Goal: Task Accomplishment & Management: Complete application form

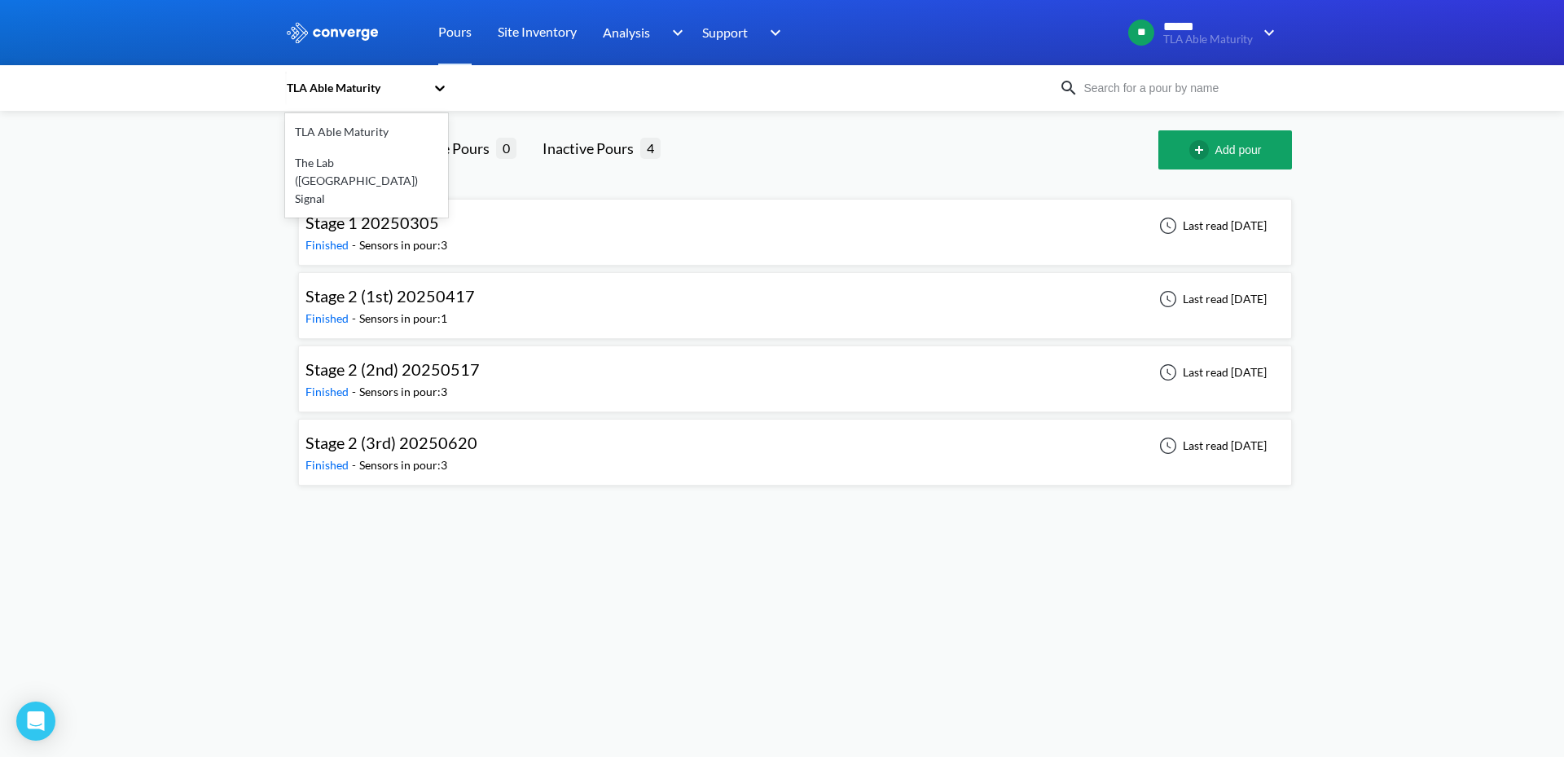
click at [384, 86] on div "TLA Able Maturity" at bounding box center [355, 88] width 140 height 18
click at [314, 174] on div "The Lab ([GEOGRAPHIC_DATA]) Signal" at bounding box center [366, 180] width 163 height 67
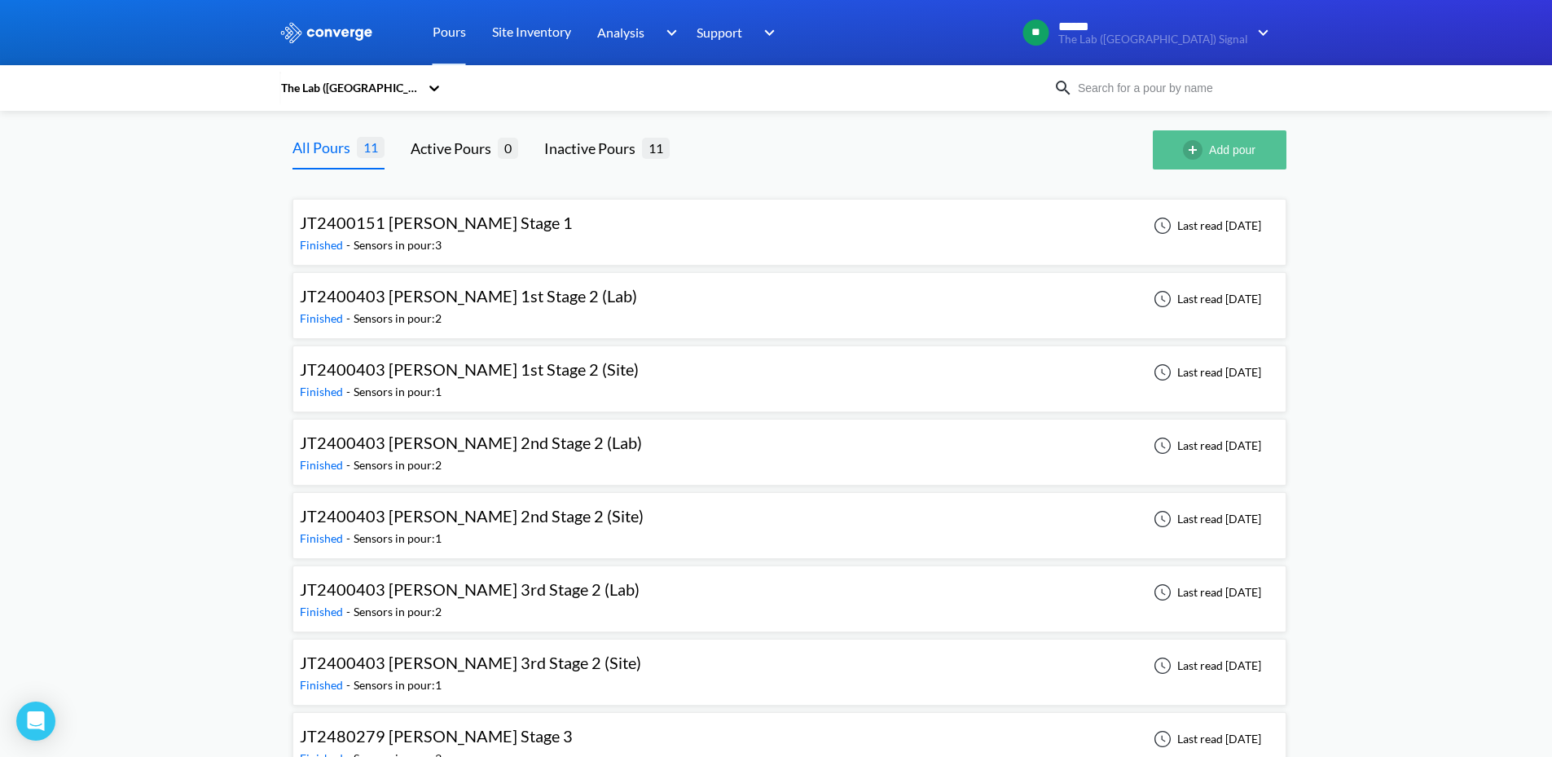
click at [1209, 156] on button "Add pour" at bounding box center [1220, 149] width 134 height 39
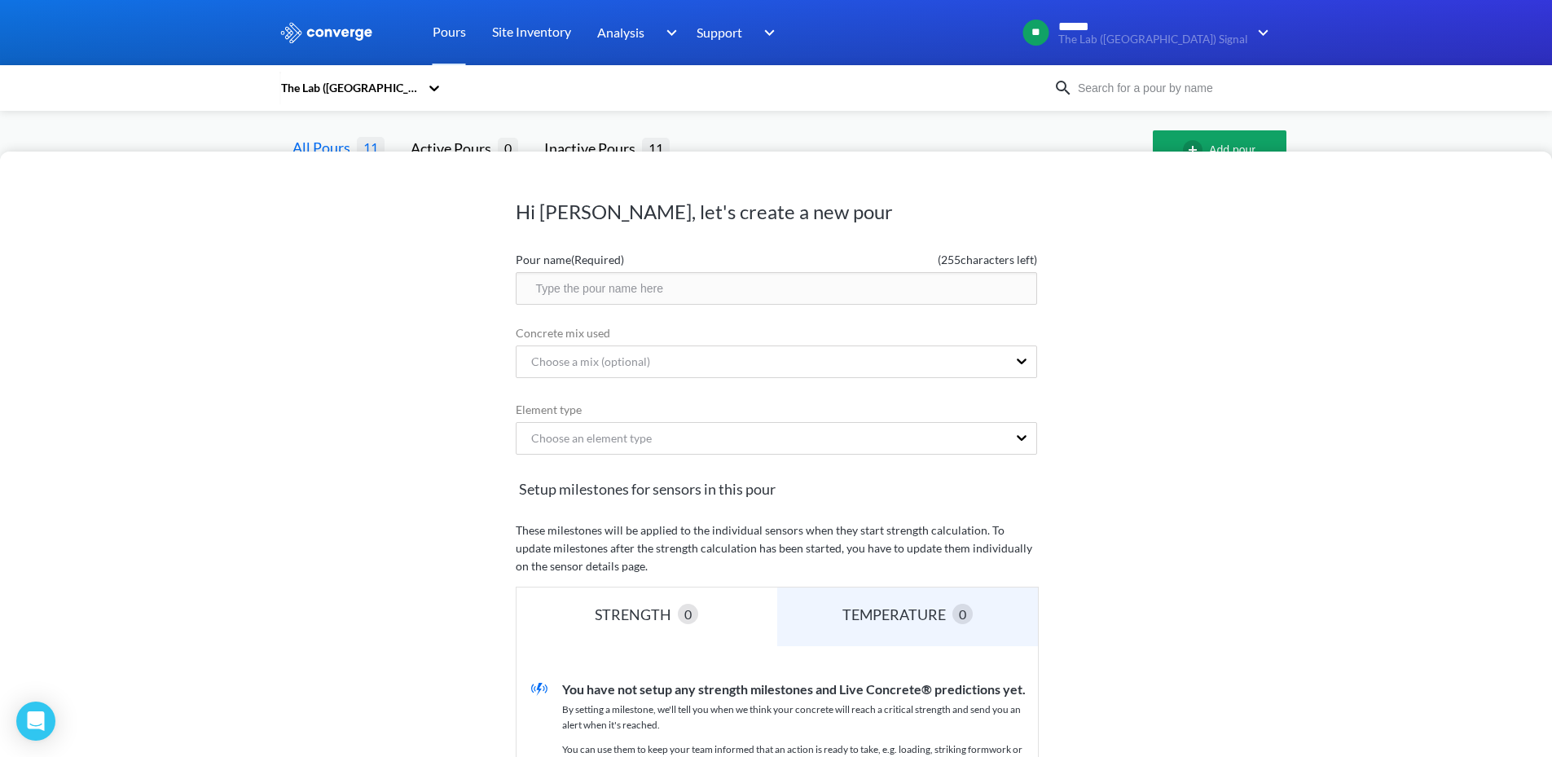
click at [712, 292] on input "text" at bounding box center [776, 288] width 521 height 33
click at [799, 103] on div "The Lab ([GEOGRAPHIC_DATA]) Signal" at bounding box center [666, 87] width 774 height 37
click at [1008, 79] on div "The Lab ([GEOGRAPHIC_DATA]) Signal" at bounding box center [666, 87] width 774 height 37
click at [725, 106] on div "The Lab ([GEOGRAPHIC_DATA]) Signal" at bounding box center [666, 87] width 774 height 37
click at [805, 145] on div "Hi [PERSON_NAME], let's create a new pour Pour name (Required) ( 255 characters…" at bounding box center [776, 378] width 1552 height 757
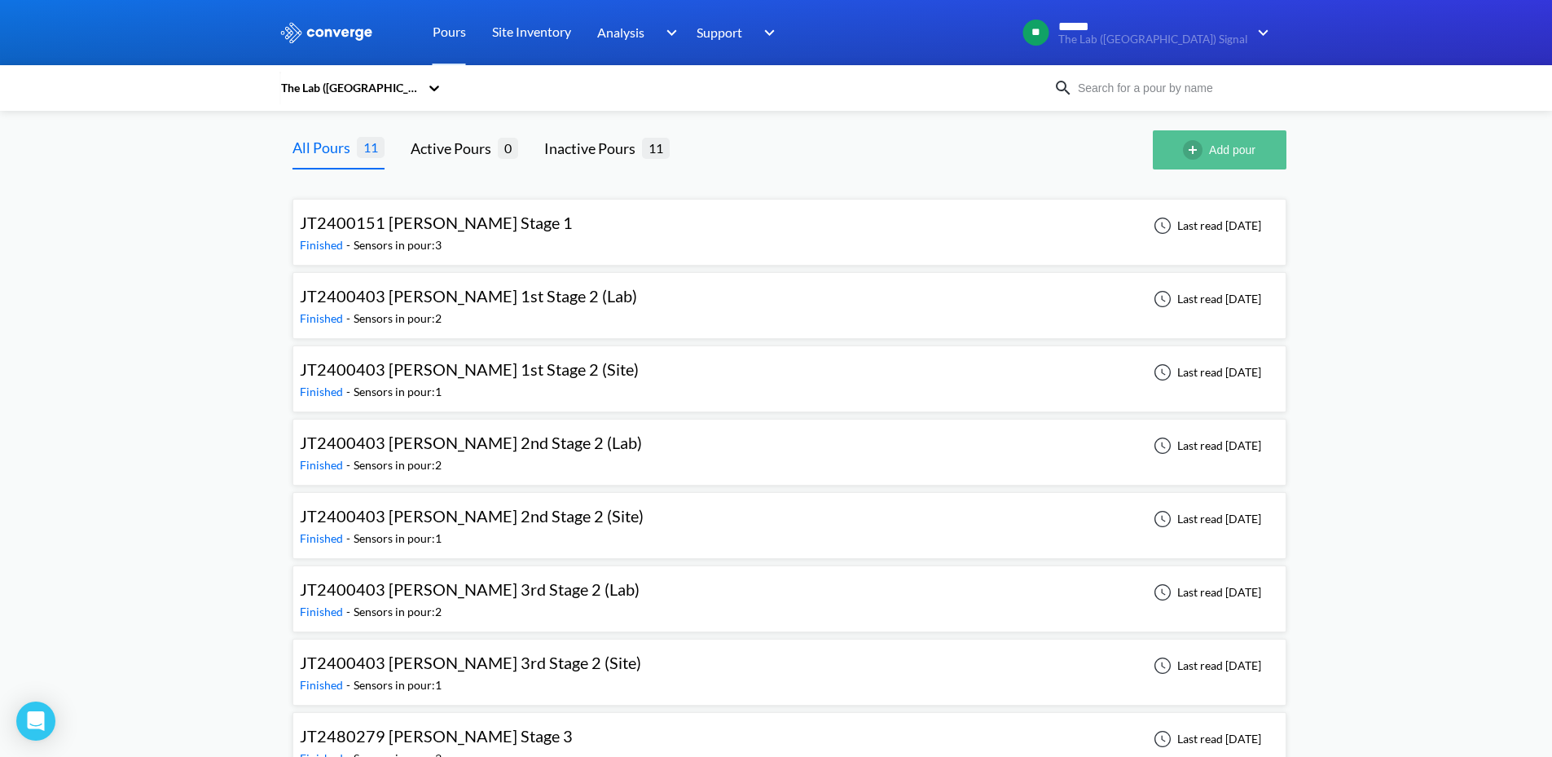
click at [1250, 162] on button "Add pour" at bounding box center [1220, 149] width 134 height 39
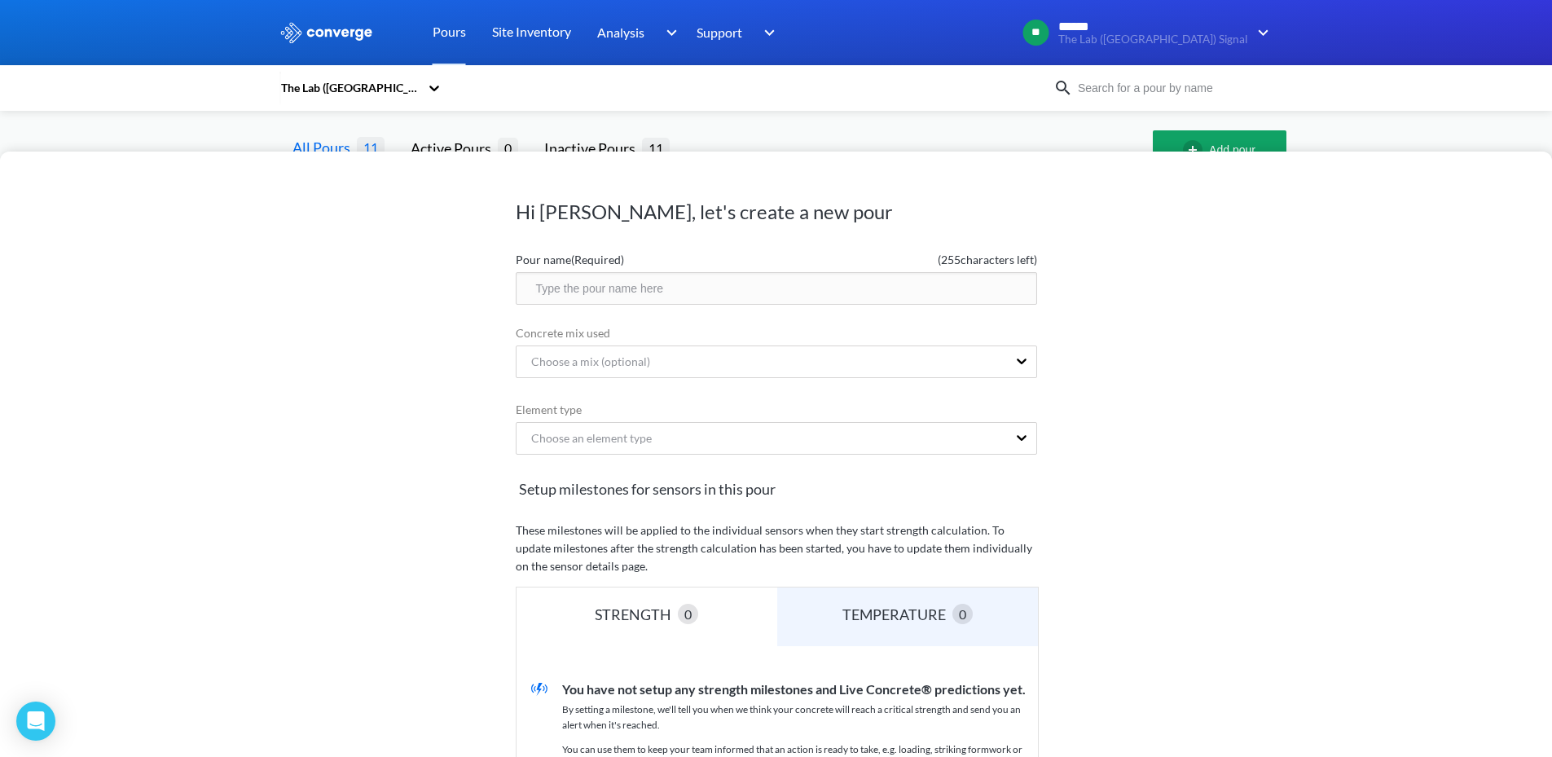
click at [568, 323] on form "Pour name (Required) ( 255 characters left) Concrete mix used Choose a mix (opt…" at bounding box center [776, 600] width 521 height 712
click at [590, 262] on label "Pour name (Required)" at bounding box center [646, 260] width 261 height 18
click at [599, 280] on input "text" at bounding box center [776, 288] width 521 height 33
type input "JT2500579 Stage 1"
click at [993, 342] on div "Concrete mix used Choose a mix (optional)" at bounding box center [776, 352] width 521 height 57
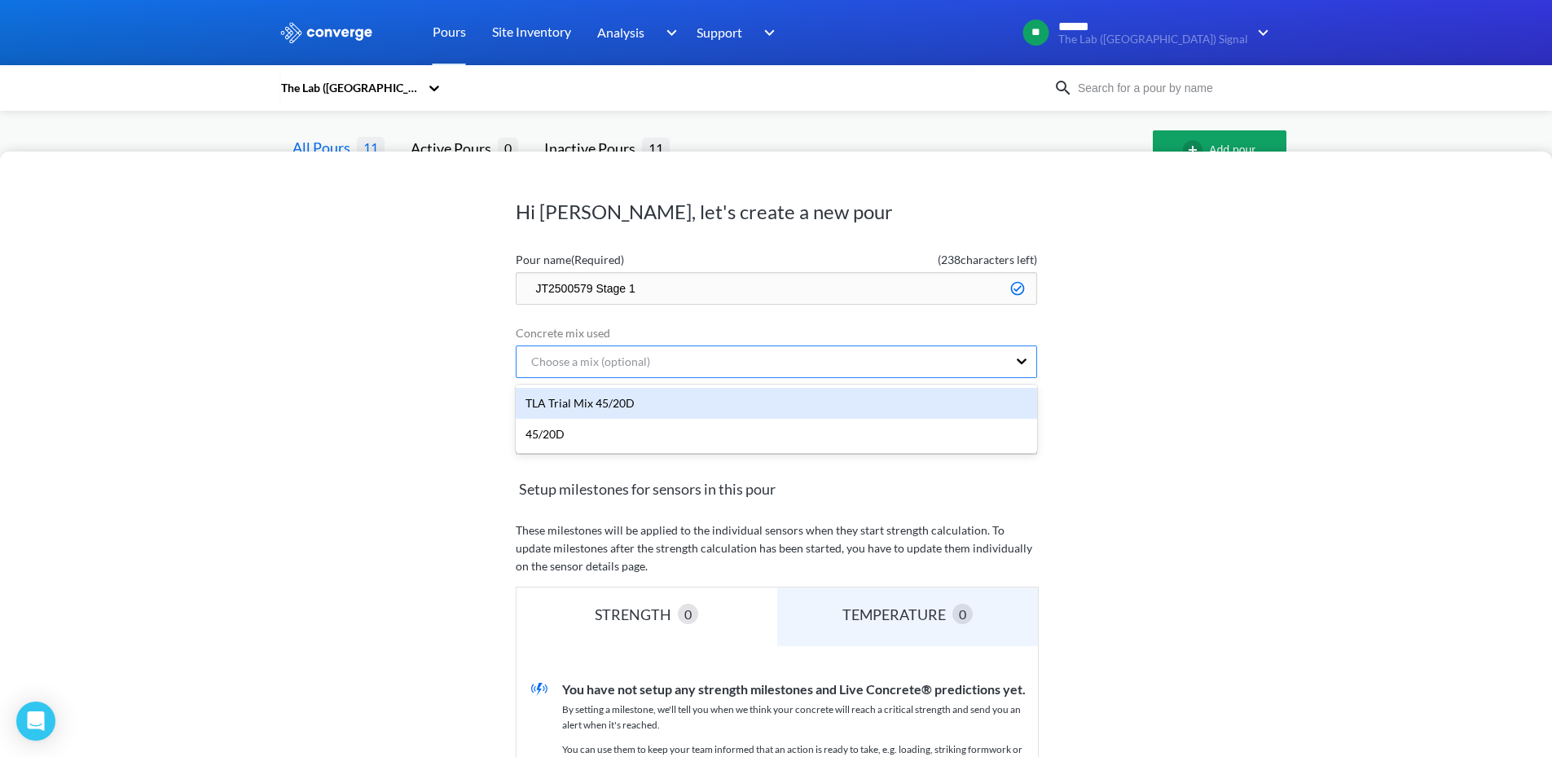
click at [1000, 357] on div "Choose a mix (optional)" at bounding box center [762, 361] width 490 height 31
click at [1005, 357] on div "Choose a mix (optional)" at bounding box center [762, 361] width 490 height 31
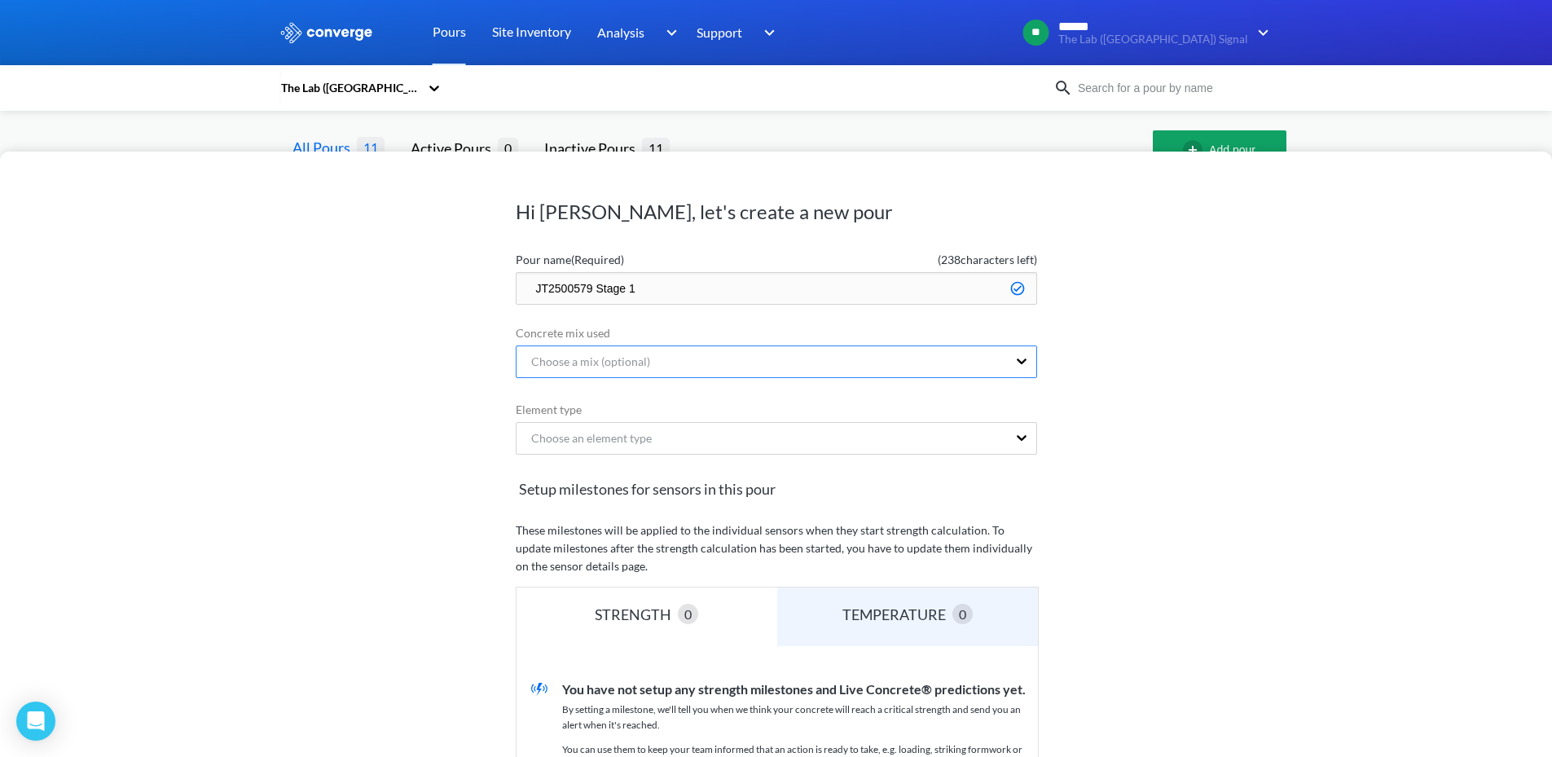
click at [1005, 357] on div "Choose a mix (optional)" at bounding box center [762, 361] width 490 height 31
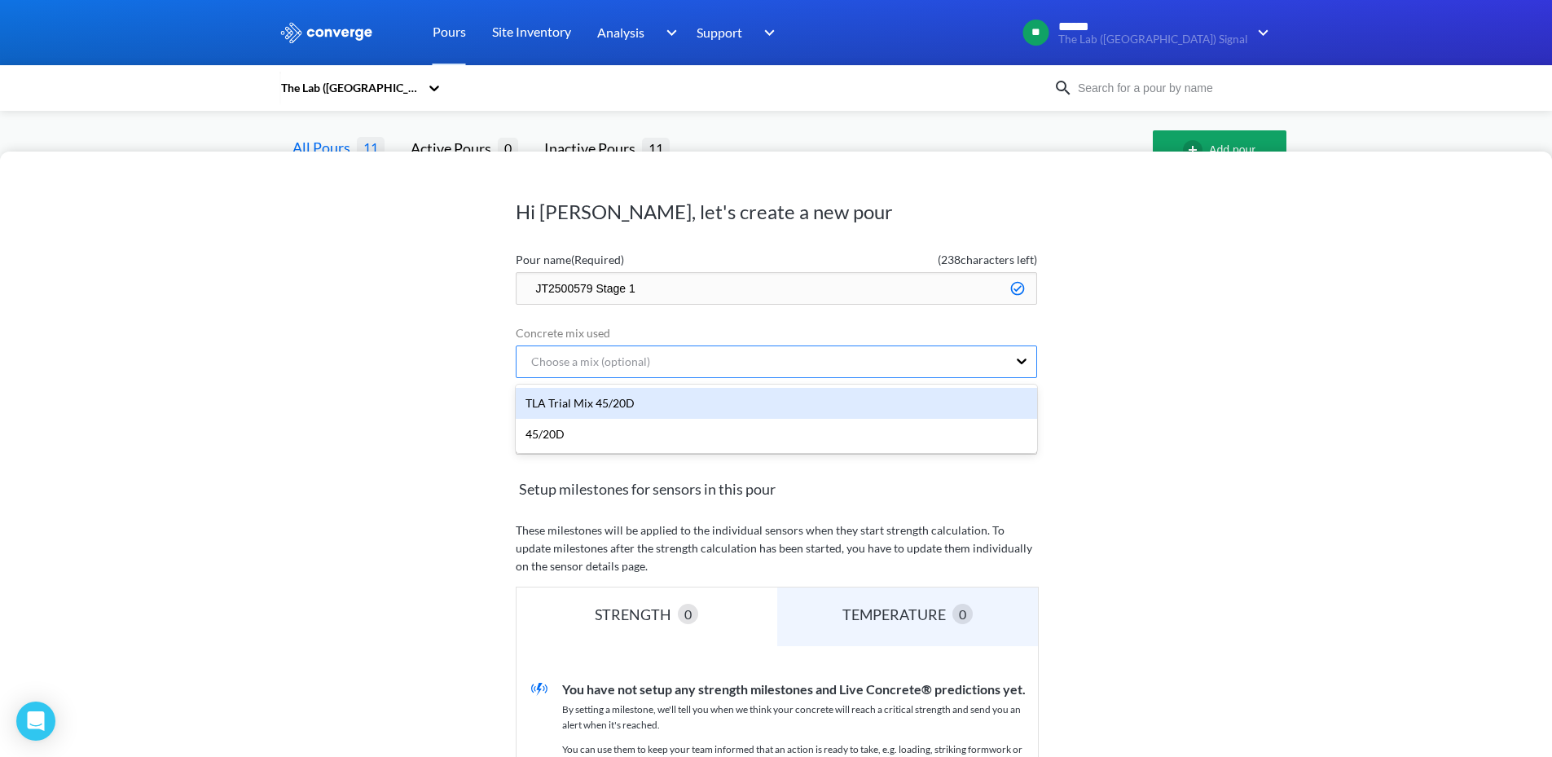
click at [1005, 357] on div "Choose a mix (optional)" at bounding box center [762, 361] width 490 height 31
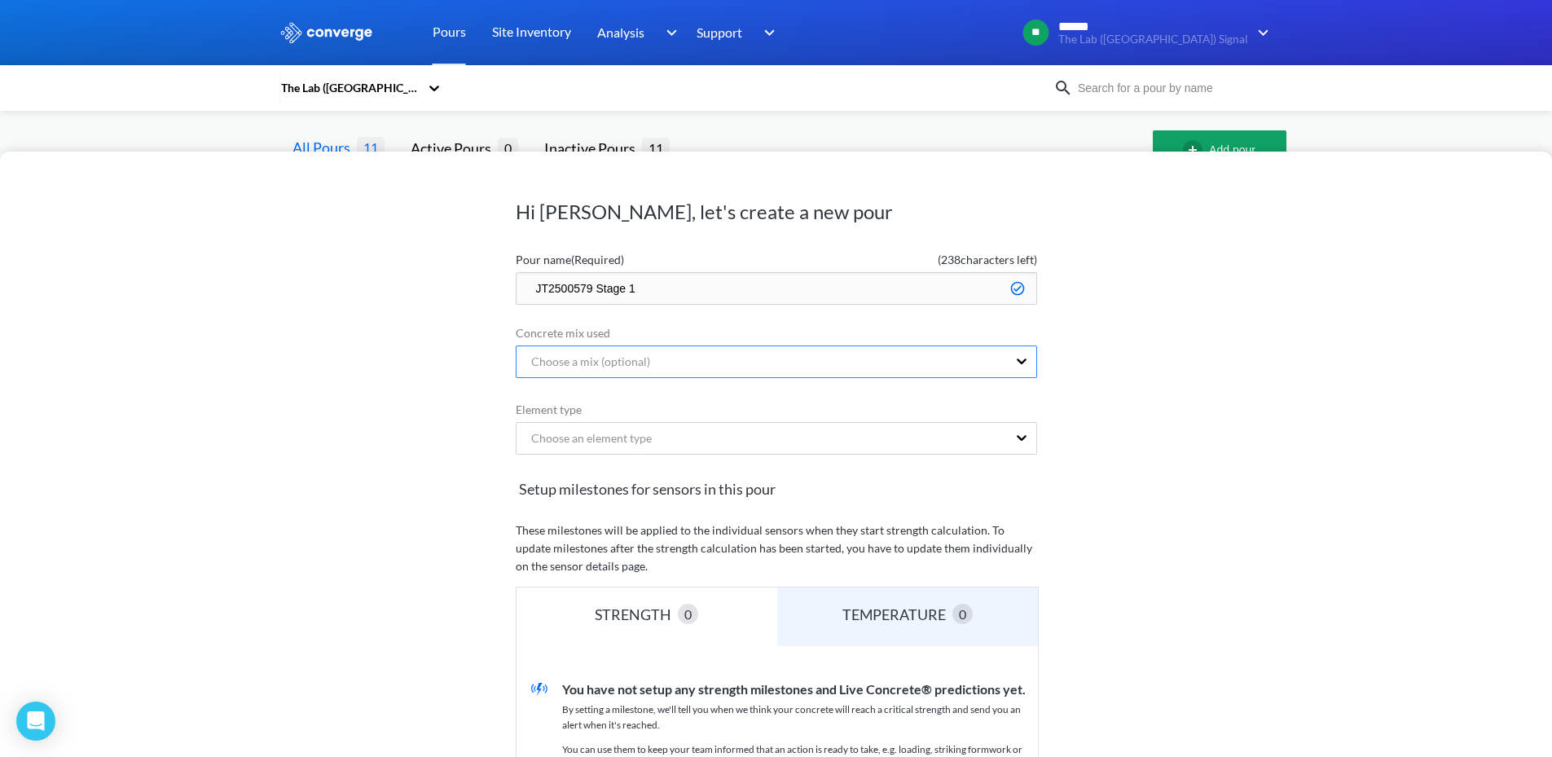
click at [1005, 357] on div "Choose a mix (optional)" at bounding box center [762, 361] width 490 height 31
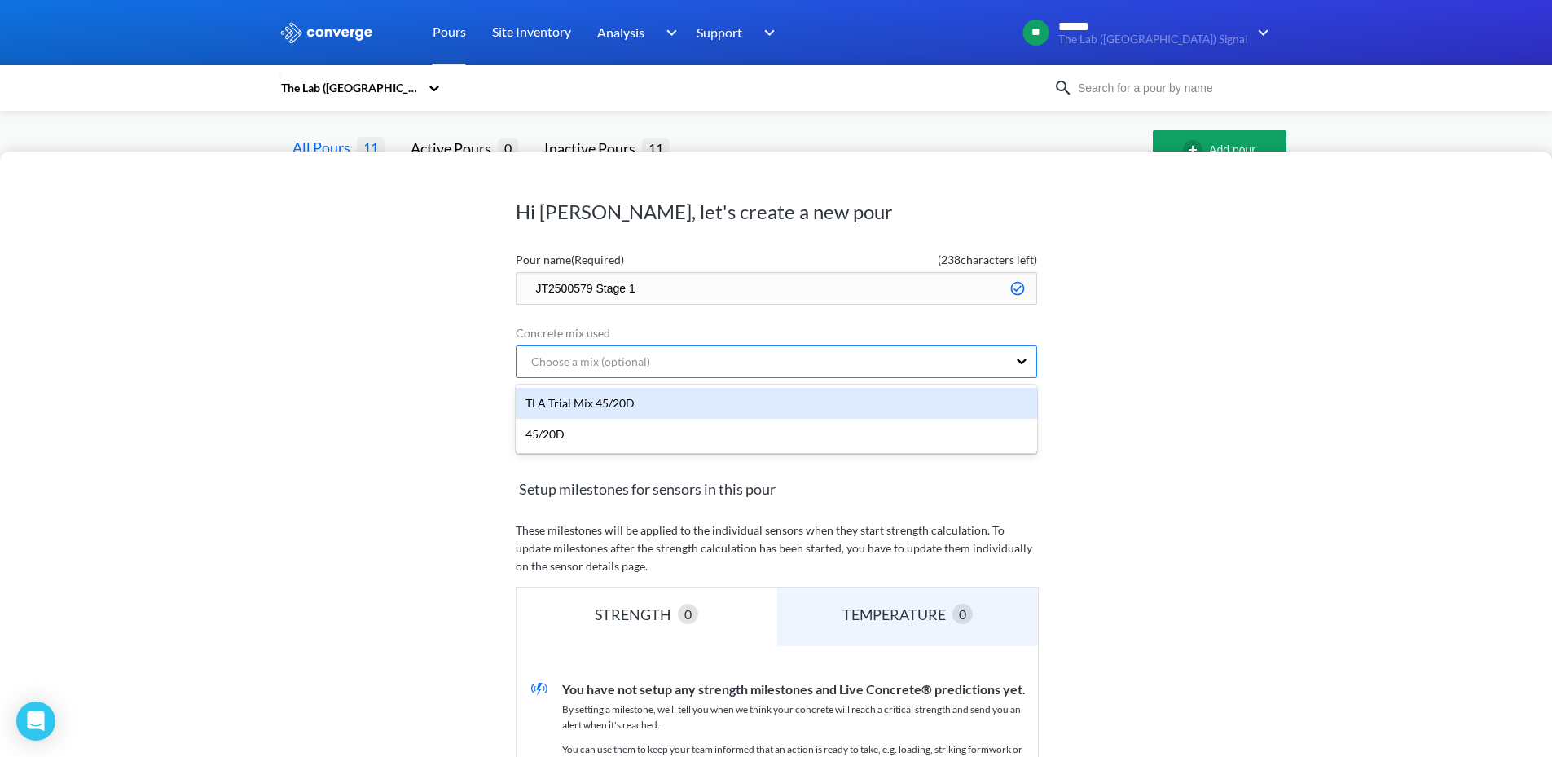
click at [1005, 357] on div "Choose a mix (optional)" at bounding box center [762, 361] width 490 height 31
click at [1003, 357] on div "Choose a mix (optional)" at bounding box center [762, 361] width 490 height 31
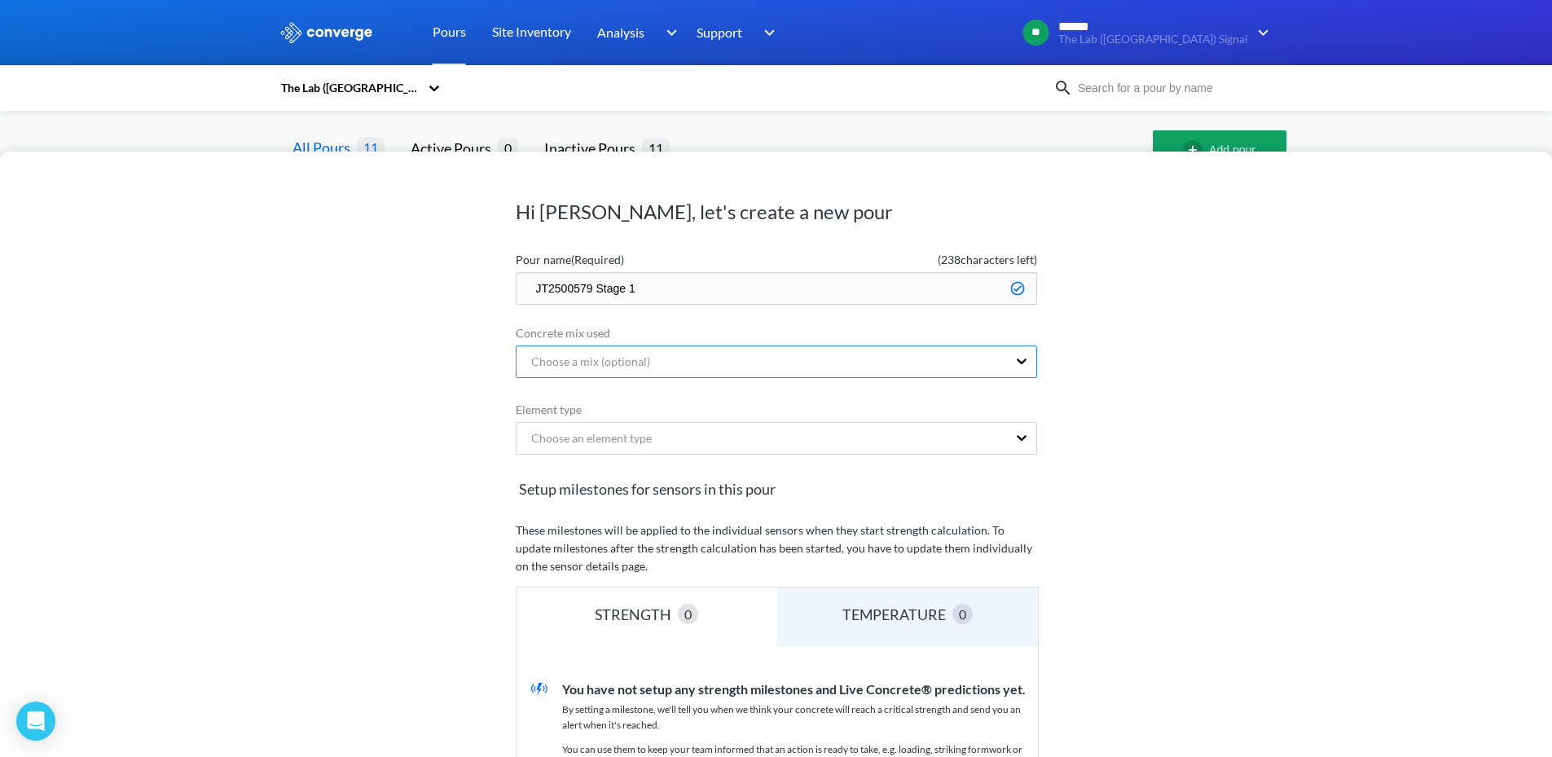
click at [1003, 357] on div "Choose a mix (optional)" at bounding box center [762, 361] width 490 height 31
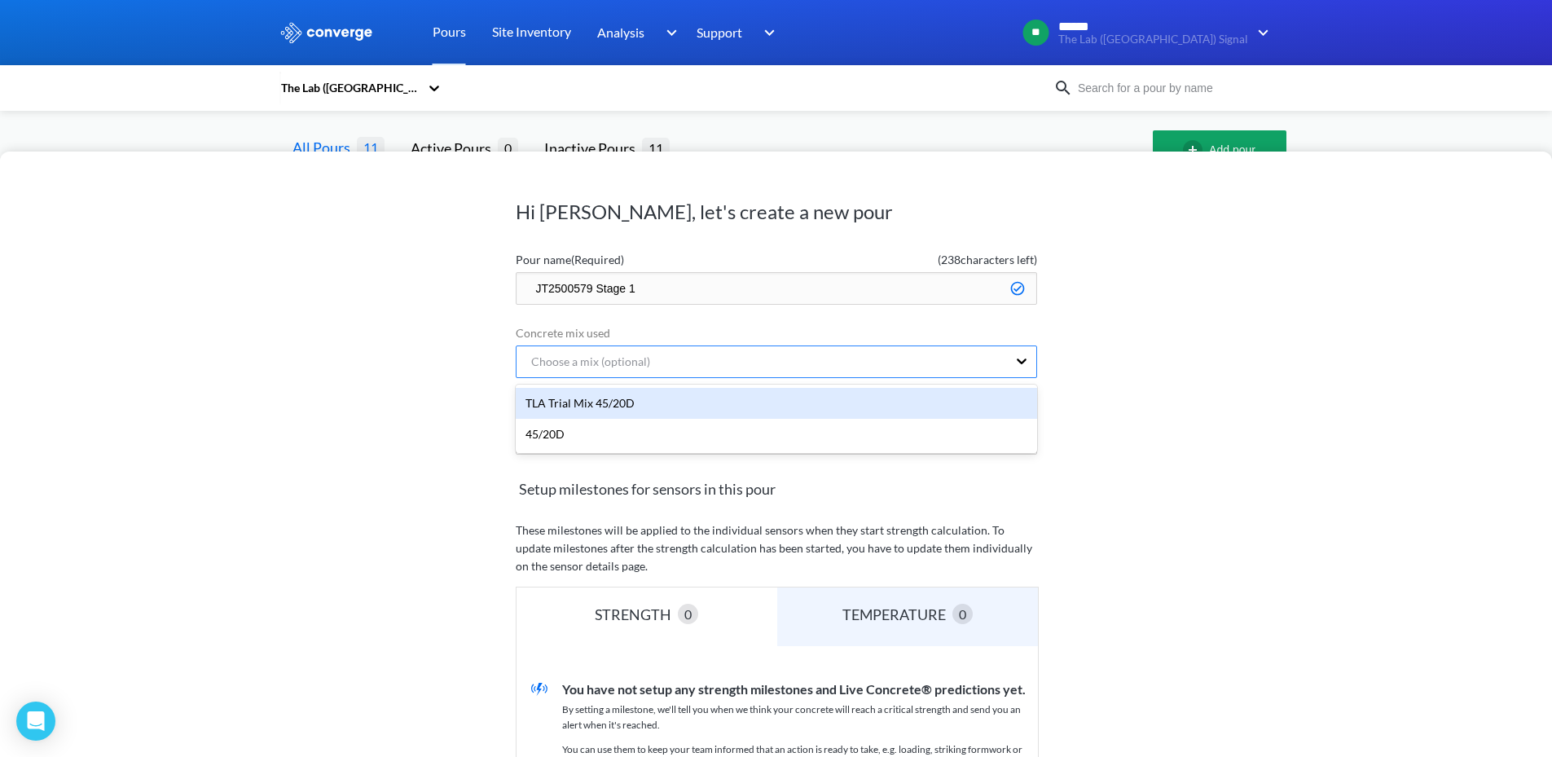
click at [1003, 357] on div "Choose a mix (optional)" at bounding box center [762, 361] width 490 height 31
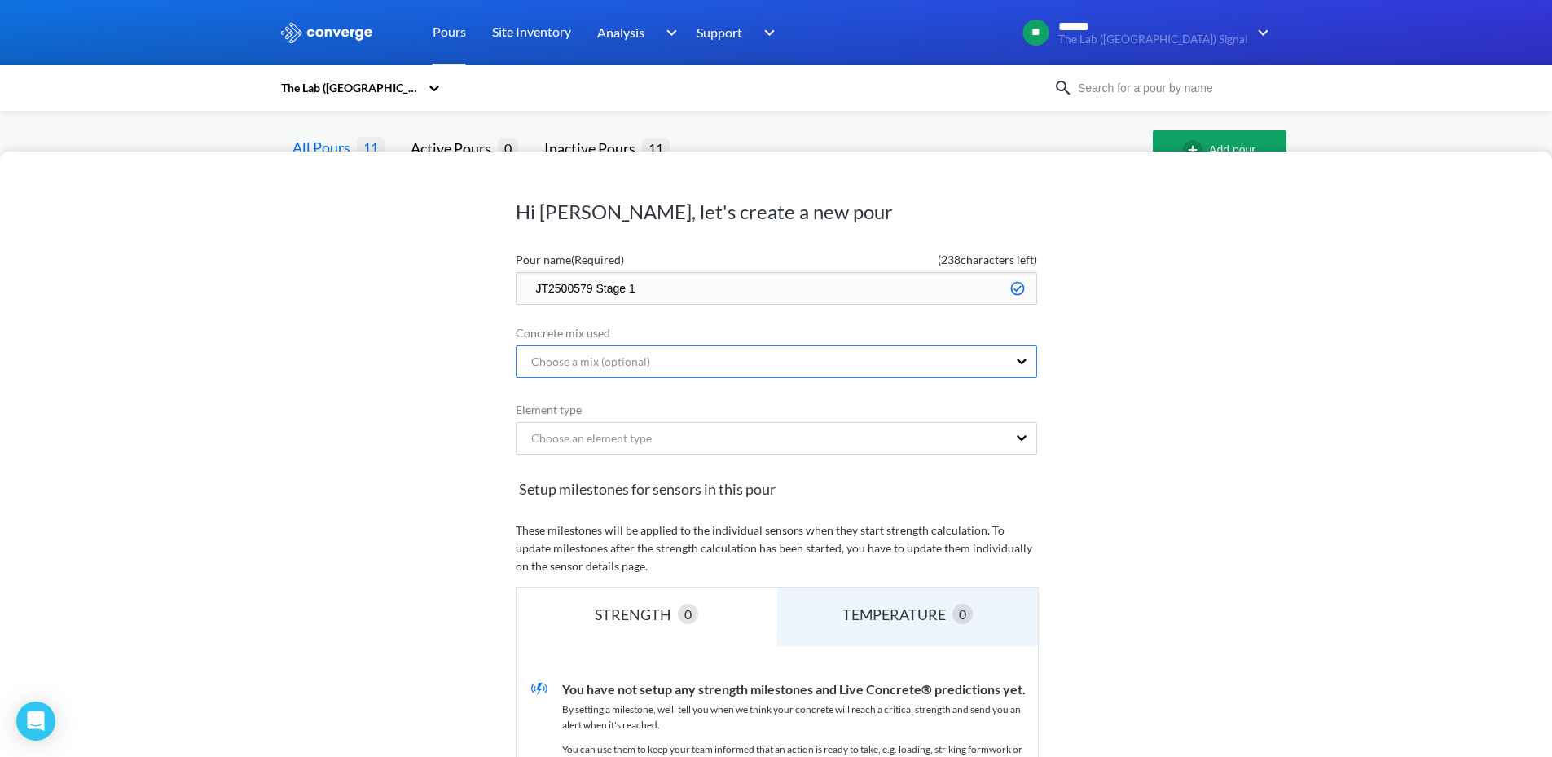
click at [1003, 357] on div "Choose a mix (optional)" at bounding box center [762, 361] width 490 height 31
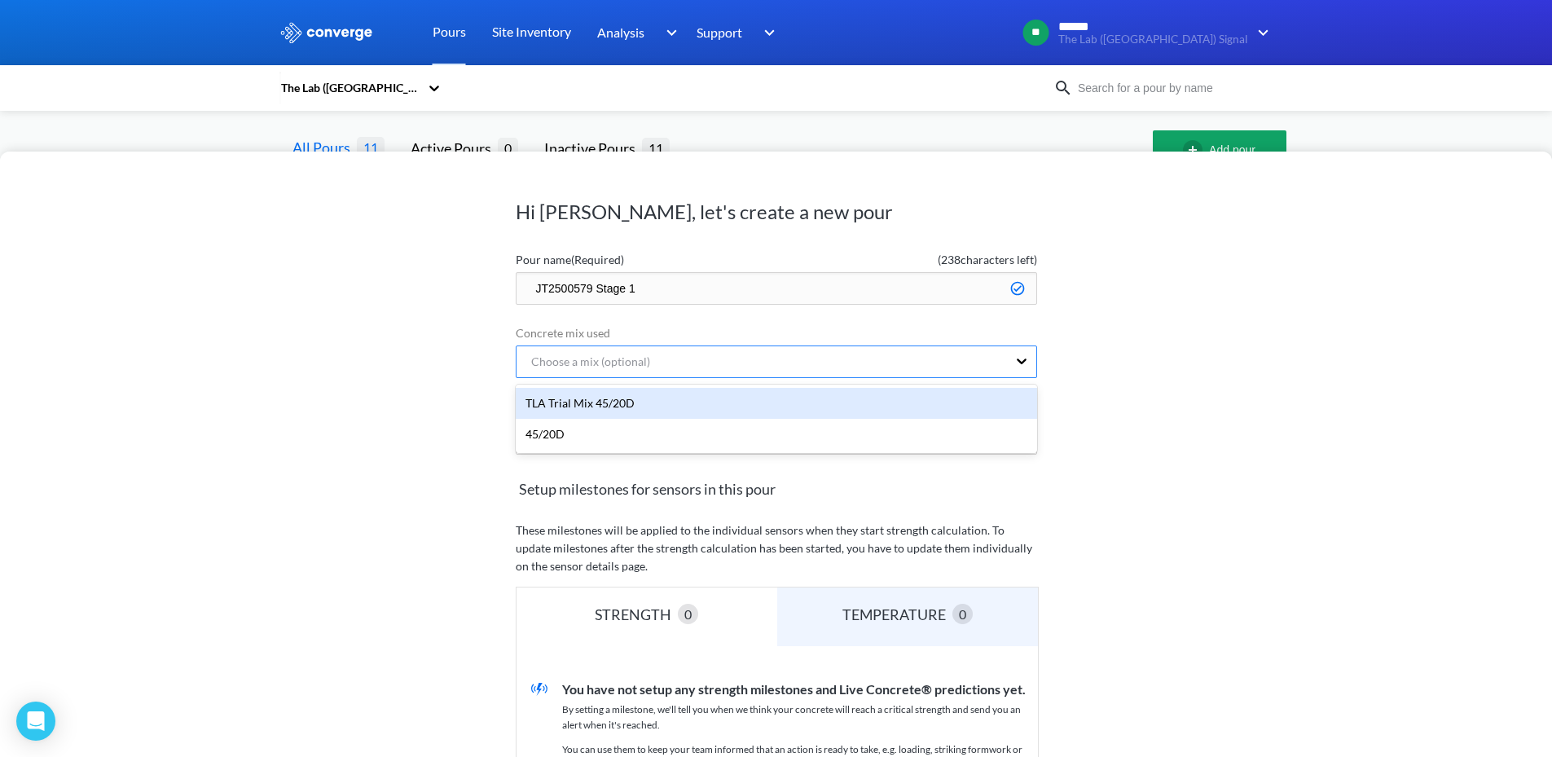
click at [1003, 357] on div "Choose a mix (optional)" at bounding box center [762, 361] width 490 height 31
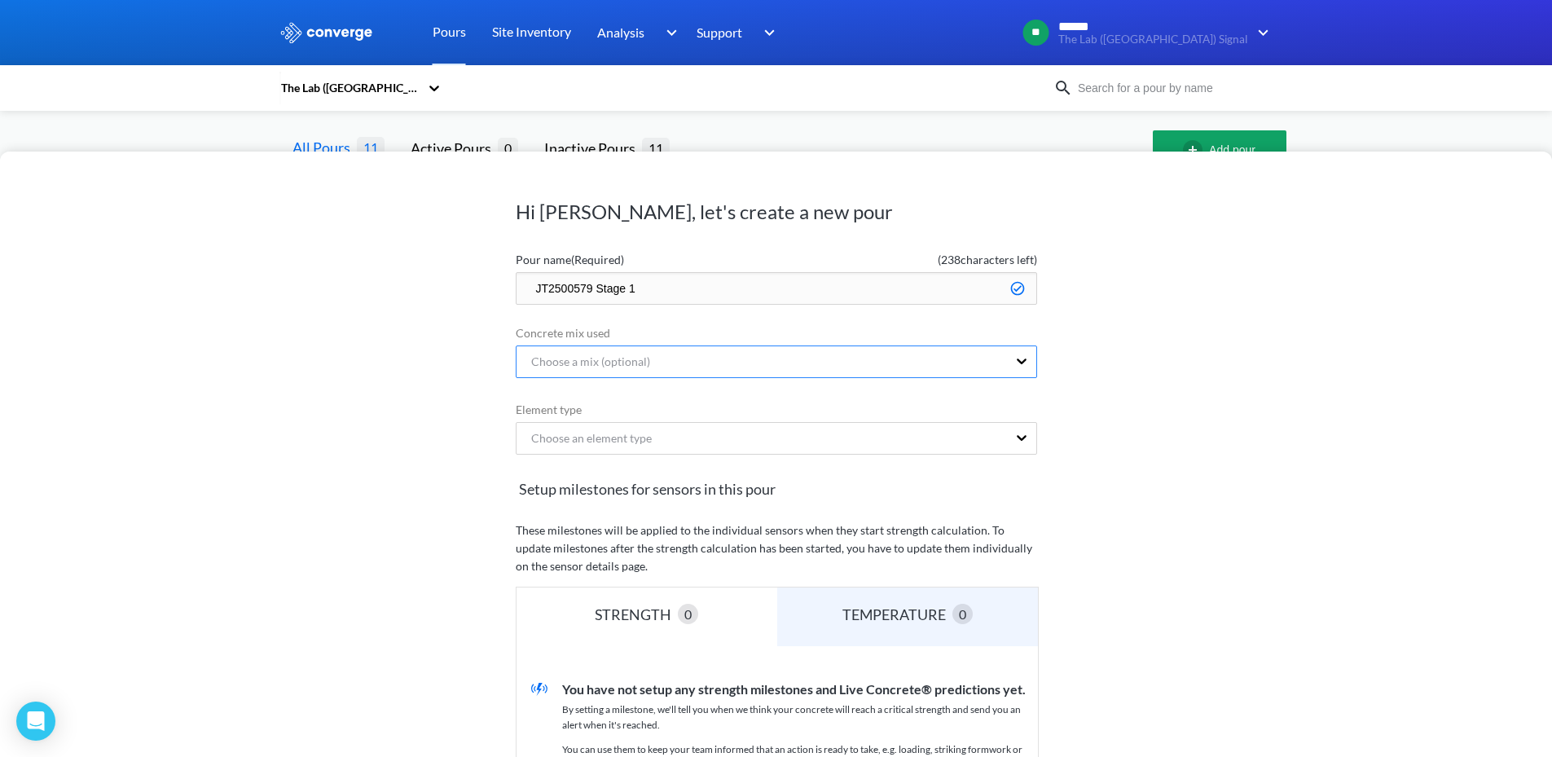
click at [1003, 357] on div "Choose a mix (optional)" at bounding box center [762, 361] width 490 height 31
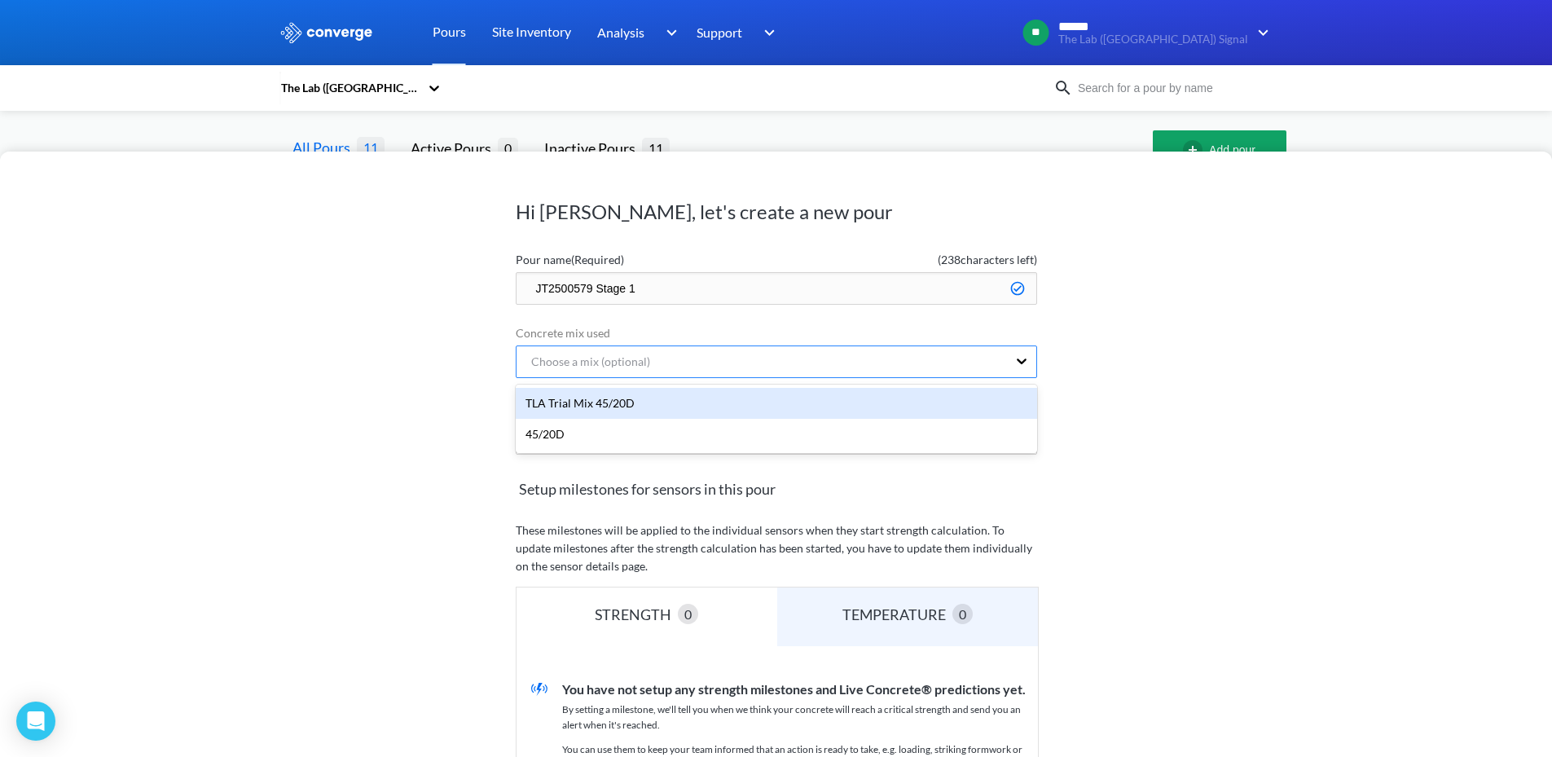
click at [1003, 357] on div "Choose a mix (optional)" at bounding box center [762, 361] width 490 height 31
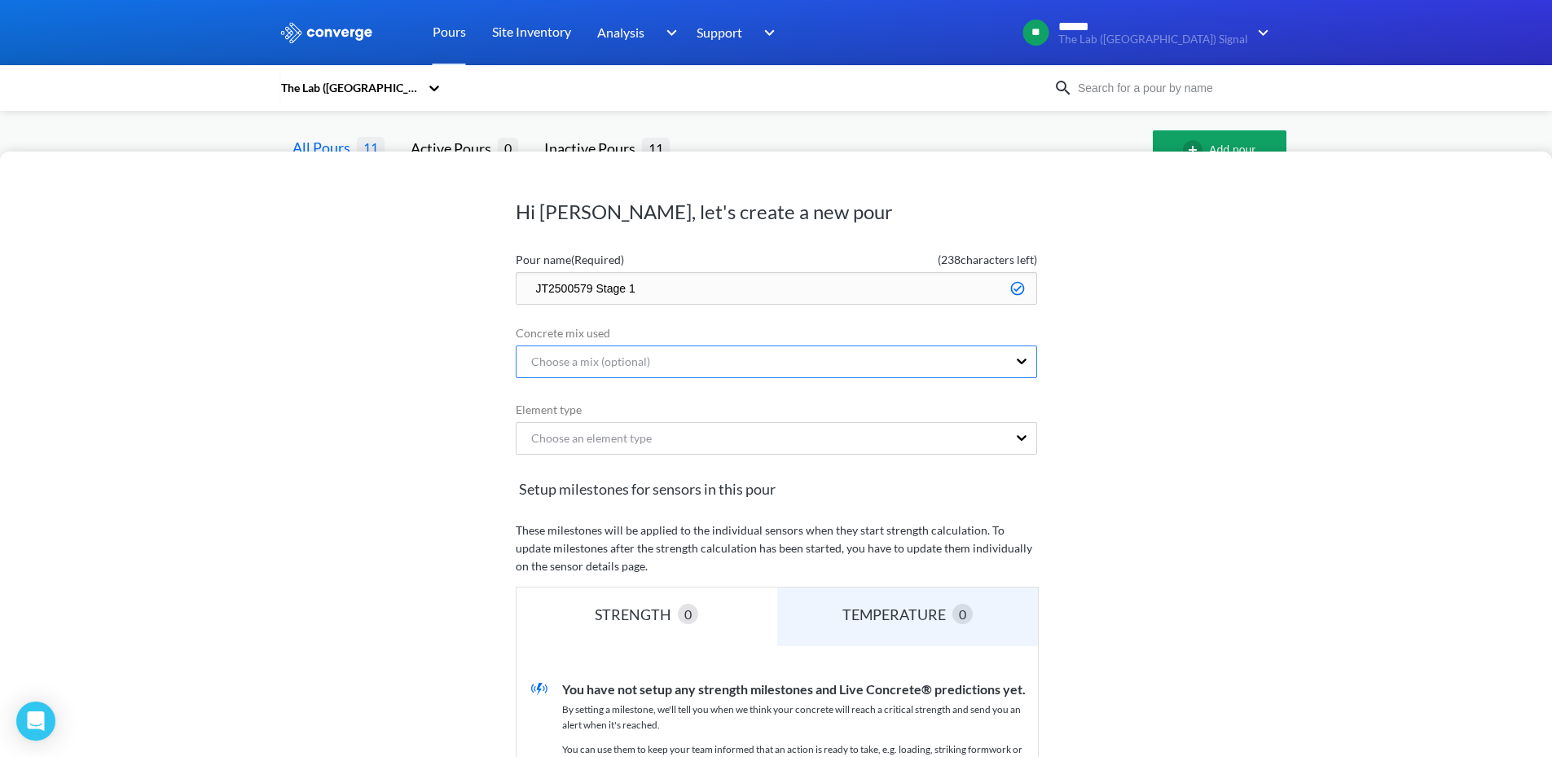
click at [1003, 357] on div "Choose a mix (optional)" at bounding box center [762, 361] width 490 height 31
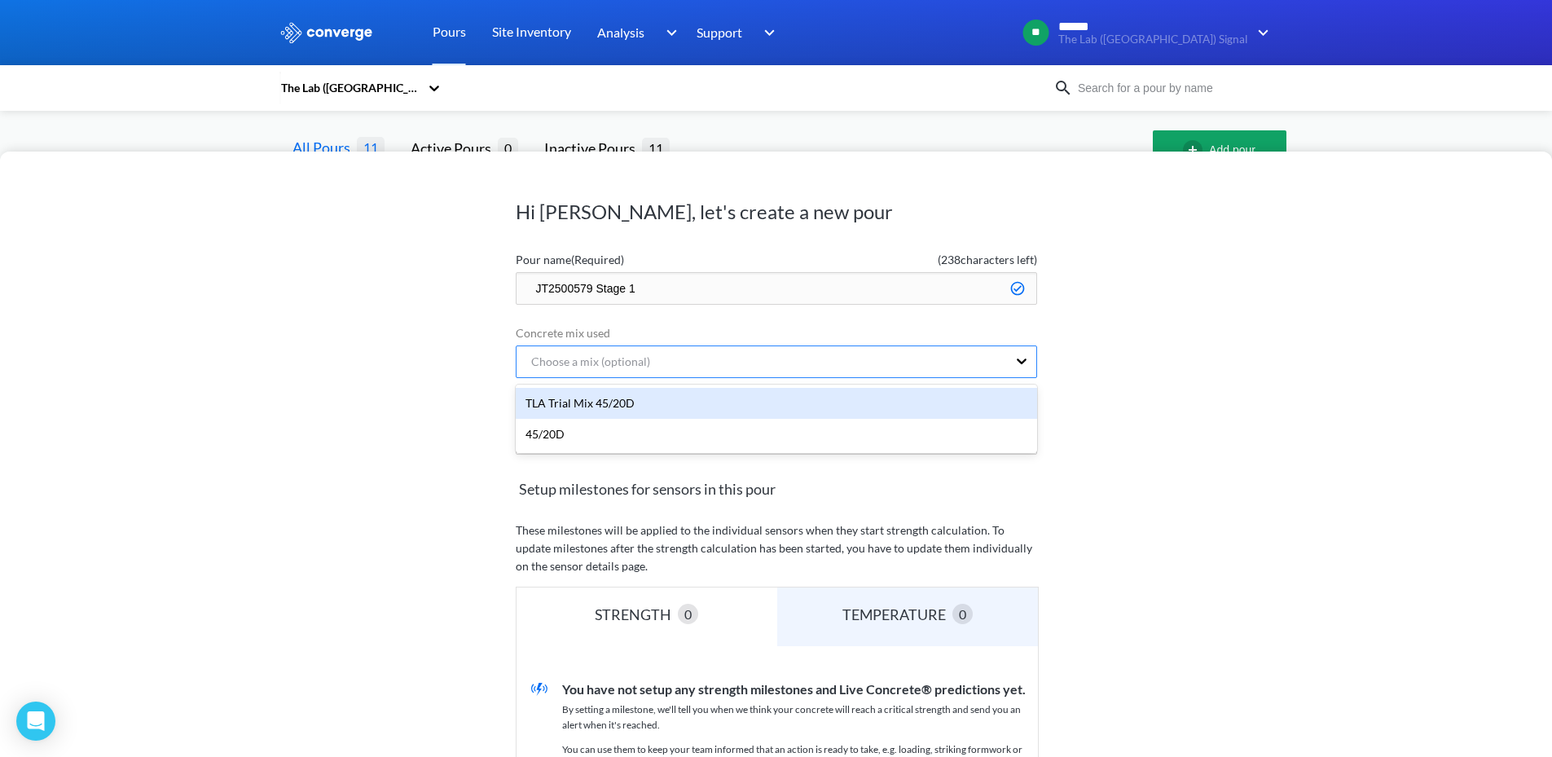
click at [1003, 357] on div "Choose a mix (optional)" at bounding box center [762, 361] width 490 height 31
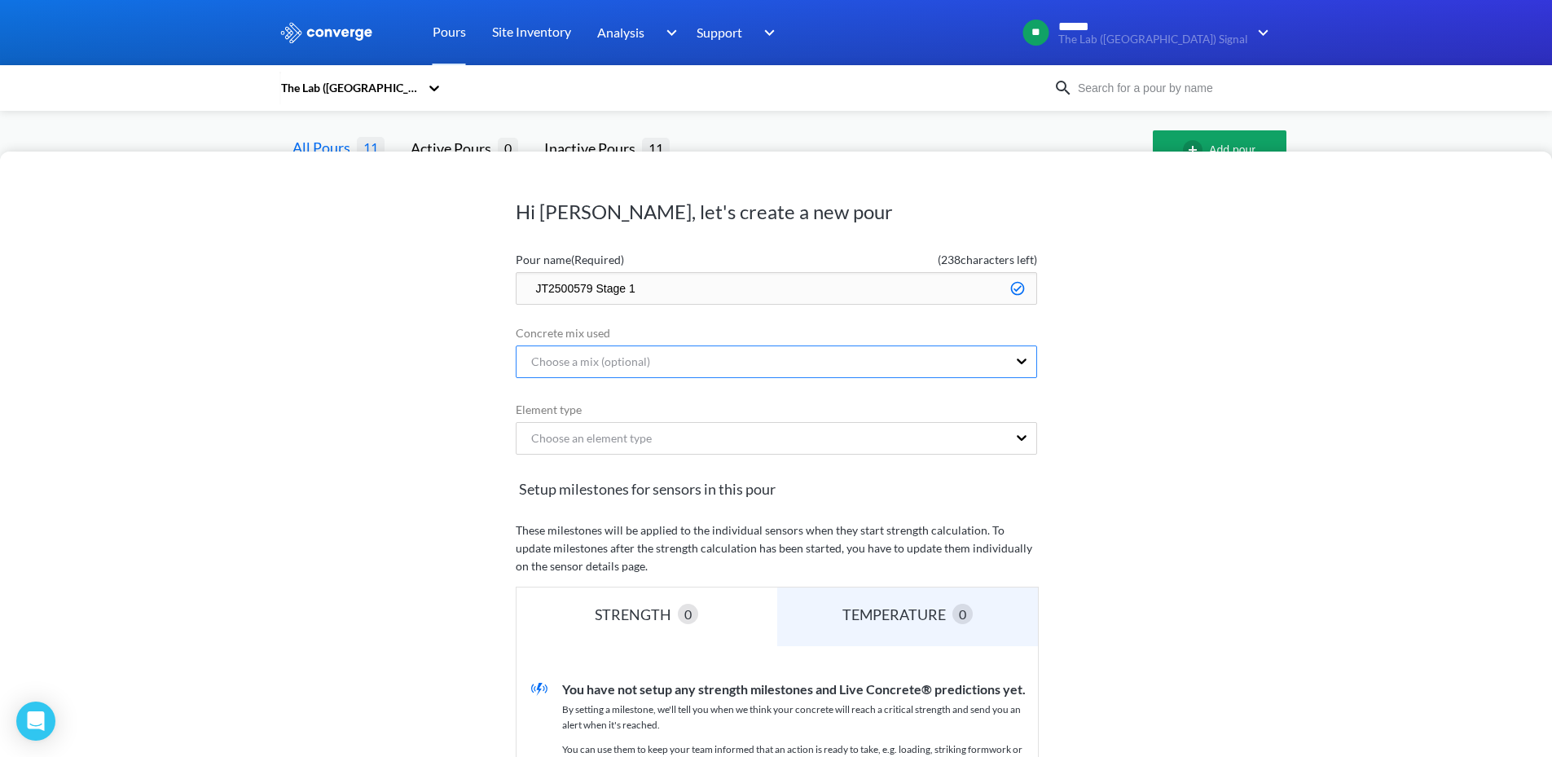
click at [1003, 357] on div "Choose a mix (optional)" at bounding box center [762, 361] width 490 height 31
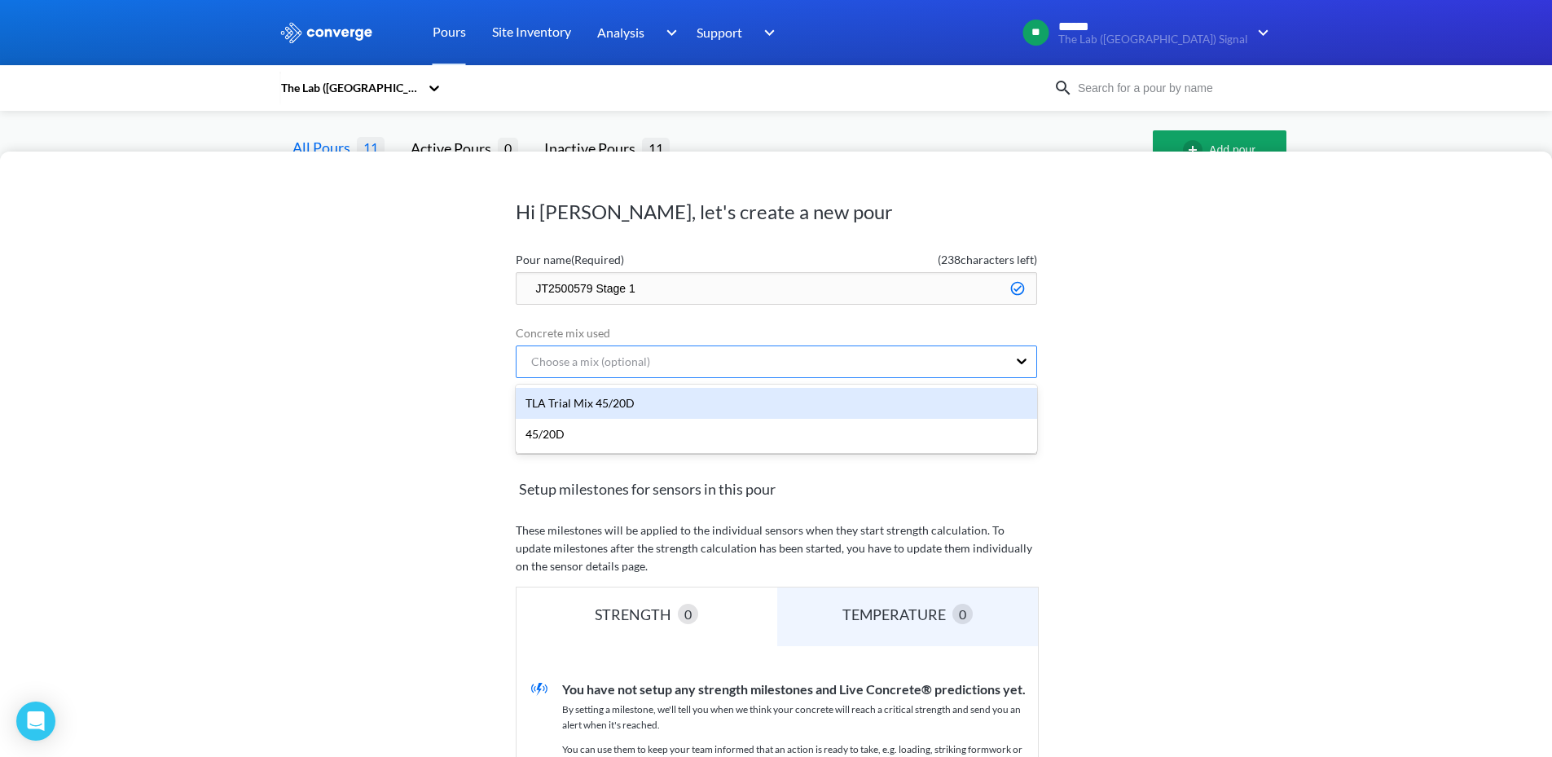
click at [1003, 357] on div "Choose a mix (optional)" at bounding box center [762, 361] width 490 height 31
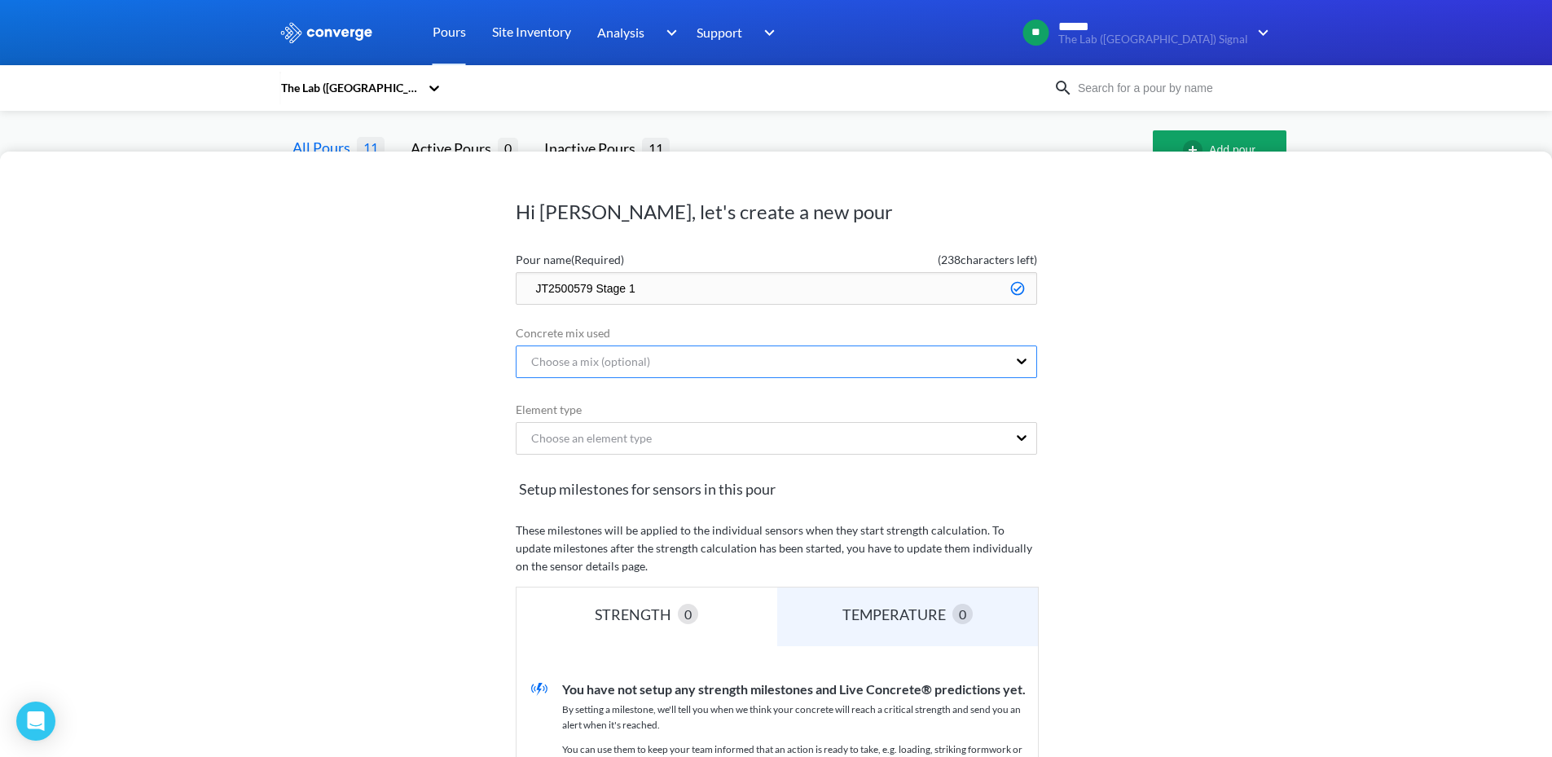
click at [1003, 357] on div "Choose a mix (optional)" at bounding box center [762, 361] width 490 height 31
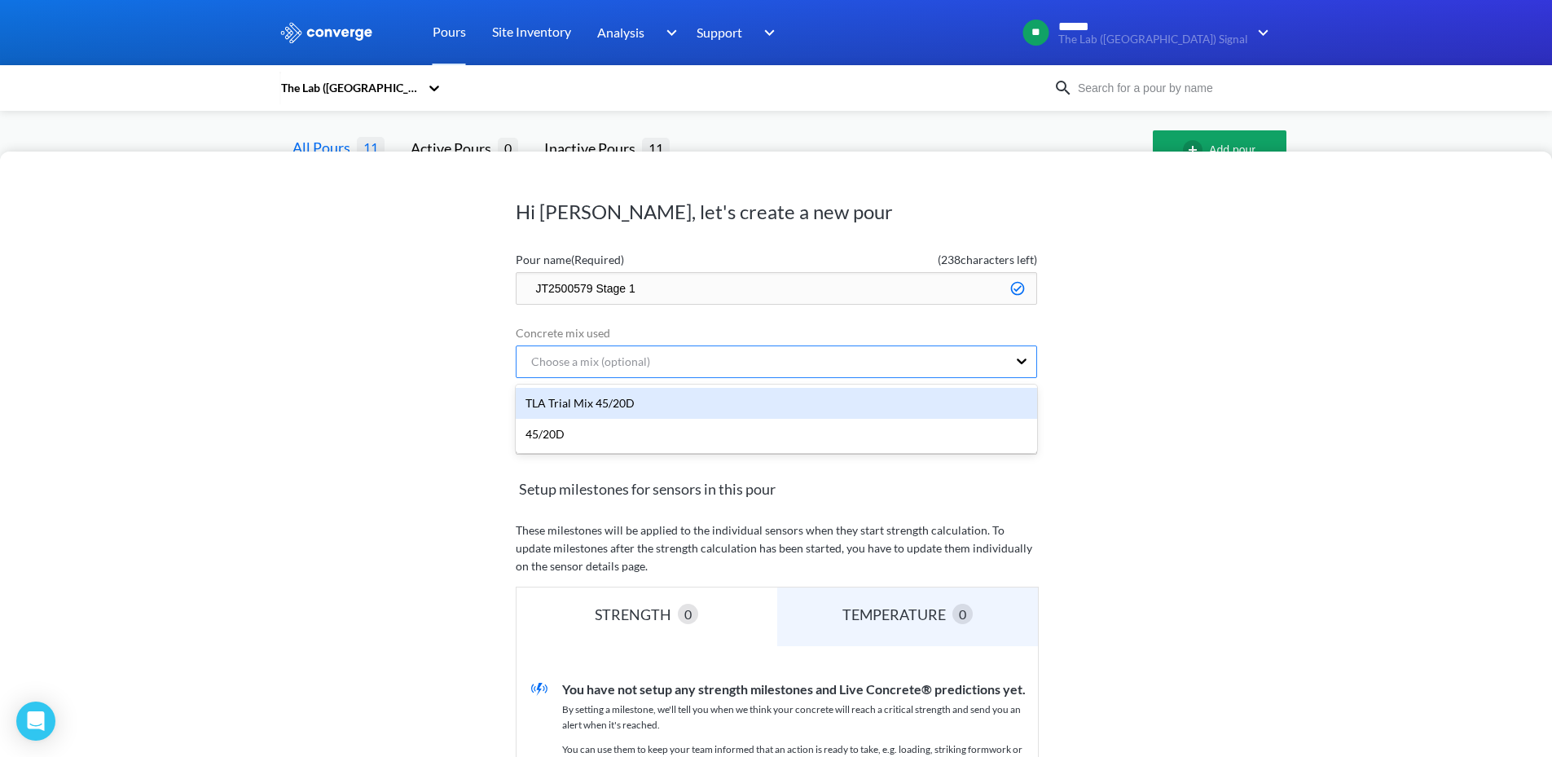
click at [1003, 357] on div "Choose a mix (optional)" at bounding box center [762, 361] width 490 height 31
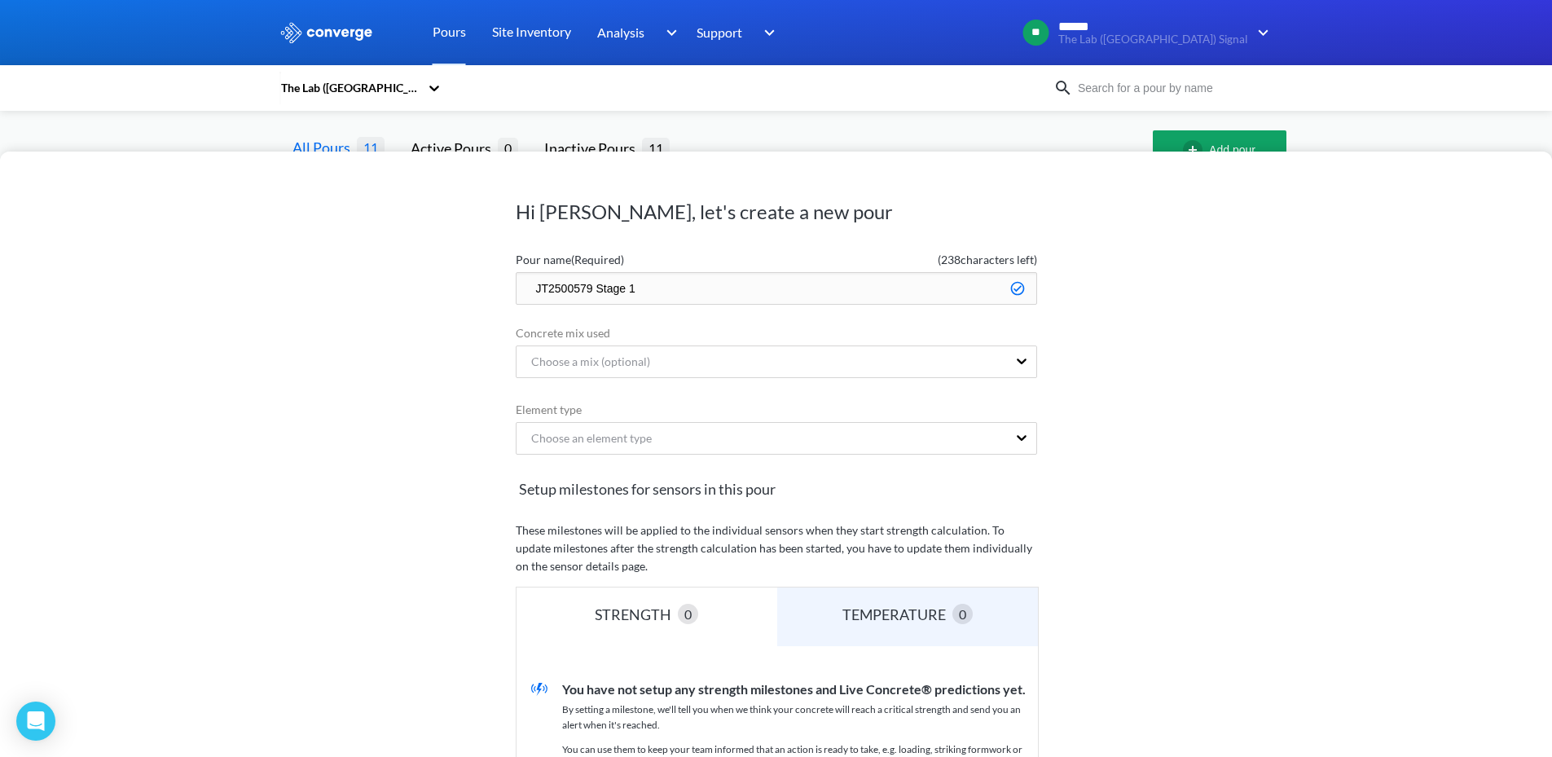
click at [994, 275] on input "JT2500579 Stage 1" at bounding box center [776, 288] width 521 height 33
click at [977, 362] on div "Choose a mix (optional)" at bounding box center [762, 361] width 490 height 31
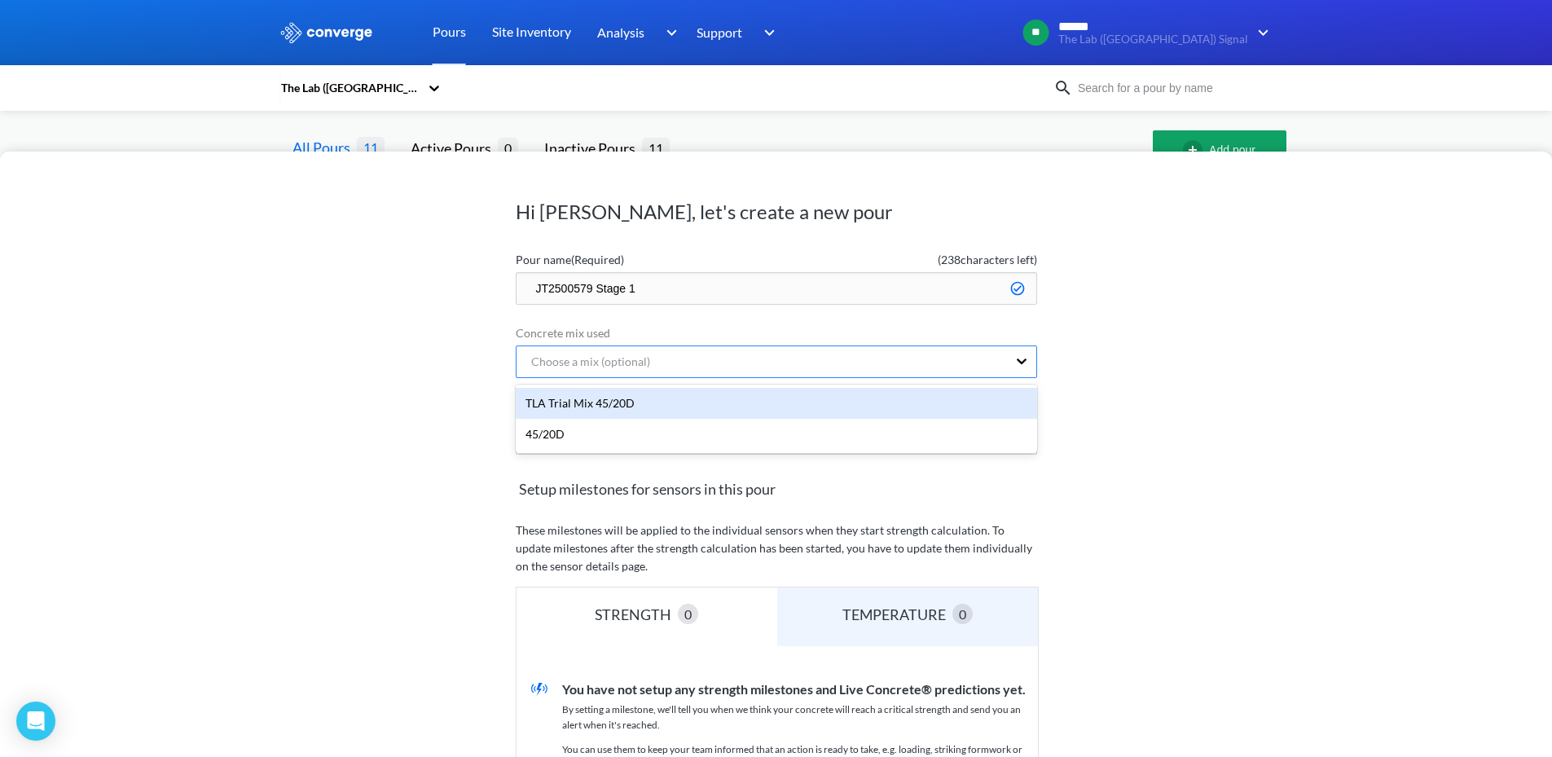
click at [977, 362] on div "Choose a mix (optional)" at bounding box center [762, 361] width 490 height 31
click at [1033, 363] on div at bounding box center [1021, 361] width 29 height 31
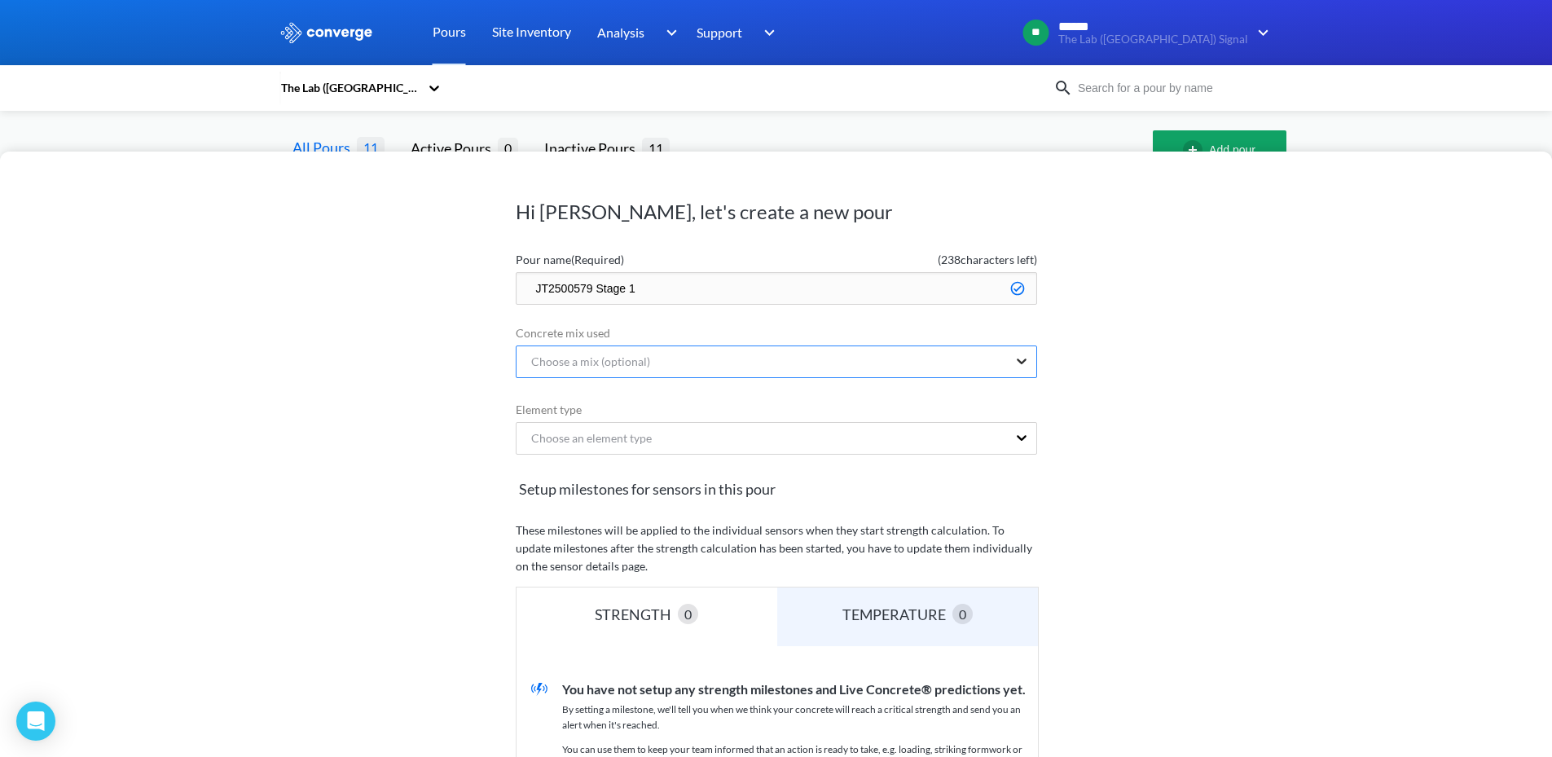
click at [1033, 363] on div at bounding box center [1021, 361] width 29 height 31
click at [1026, 450] on div at bounding box center [1021, 438] width 29 height 31
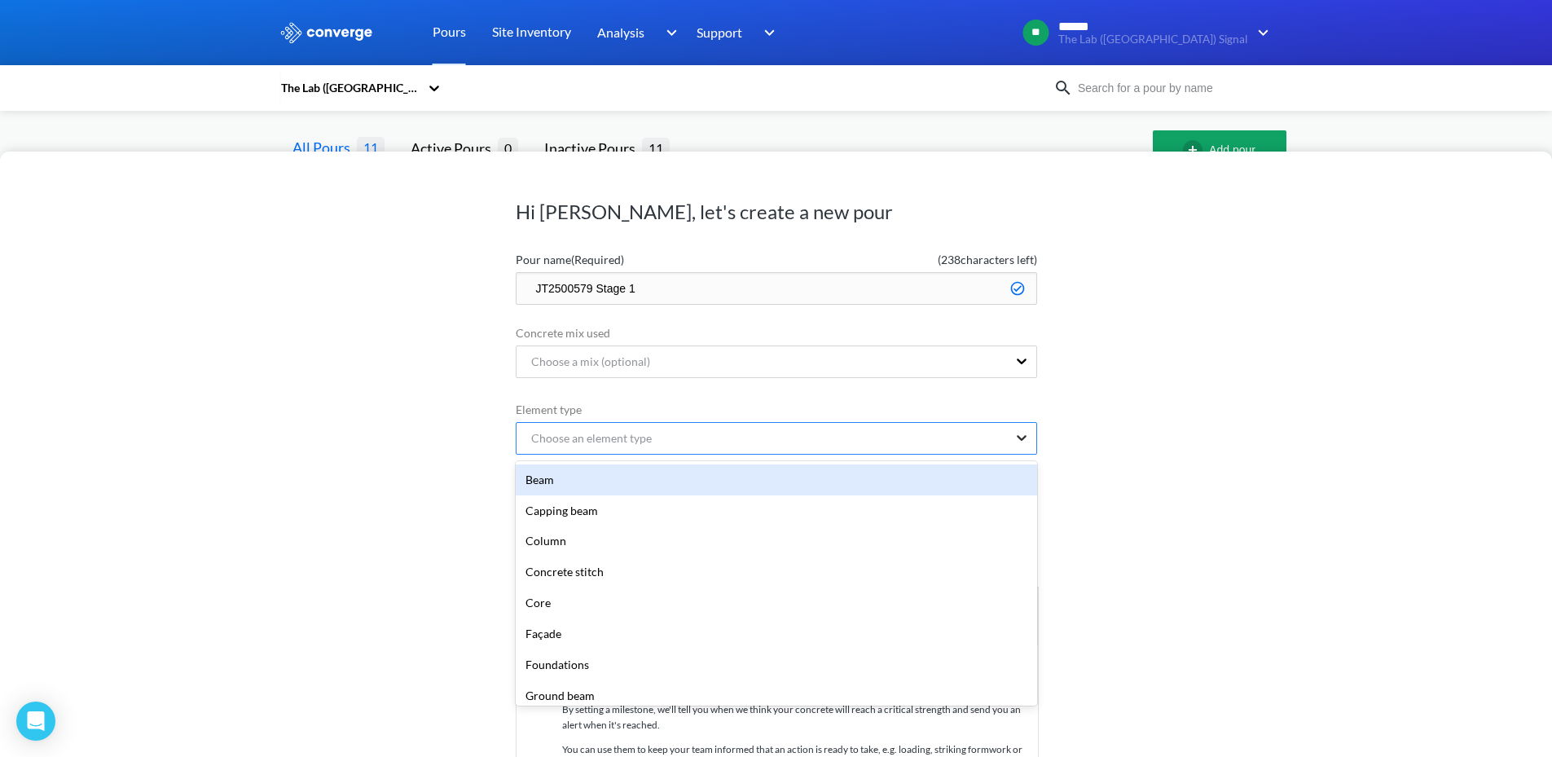
click at [1029, 449] on div at bounding box center [1021, 438] width 29 height 31
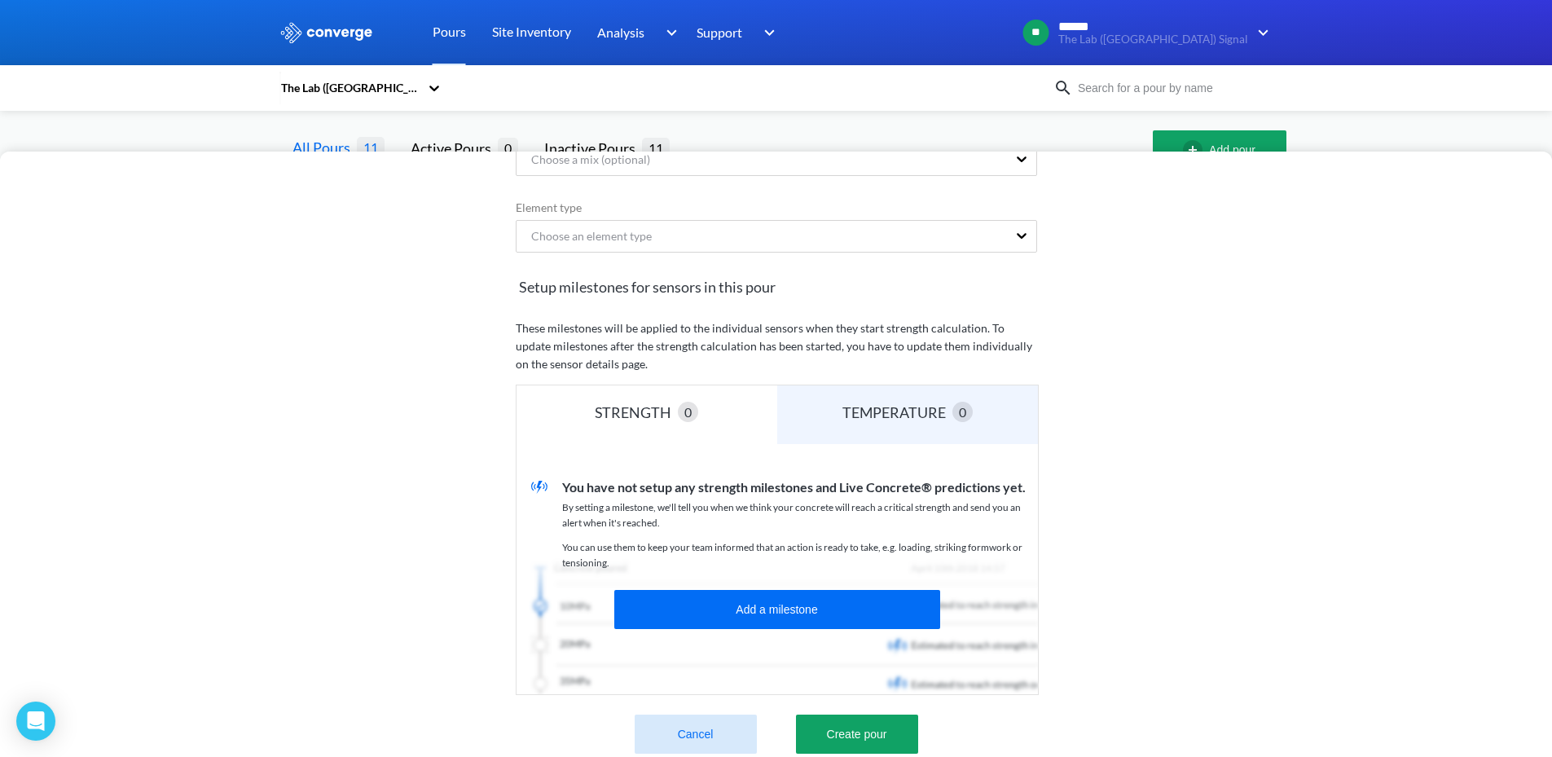
scroll to position [235, 0]
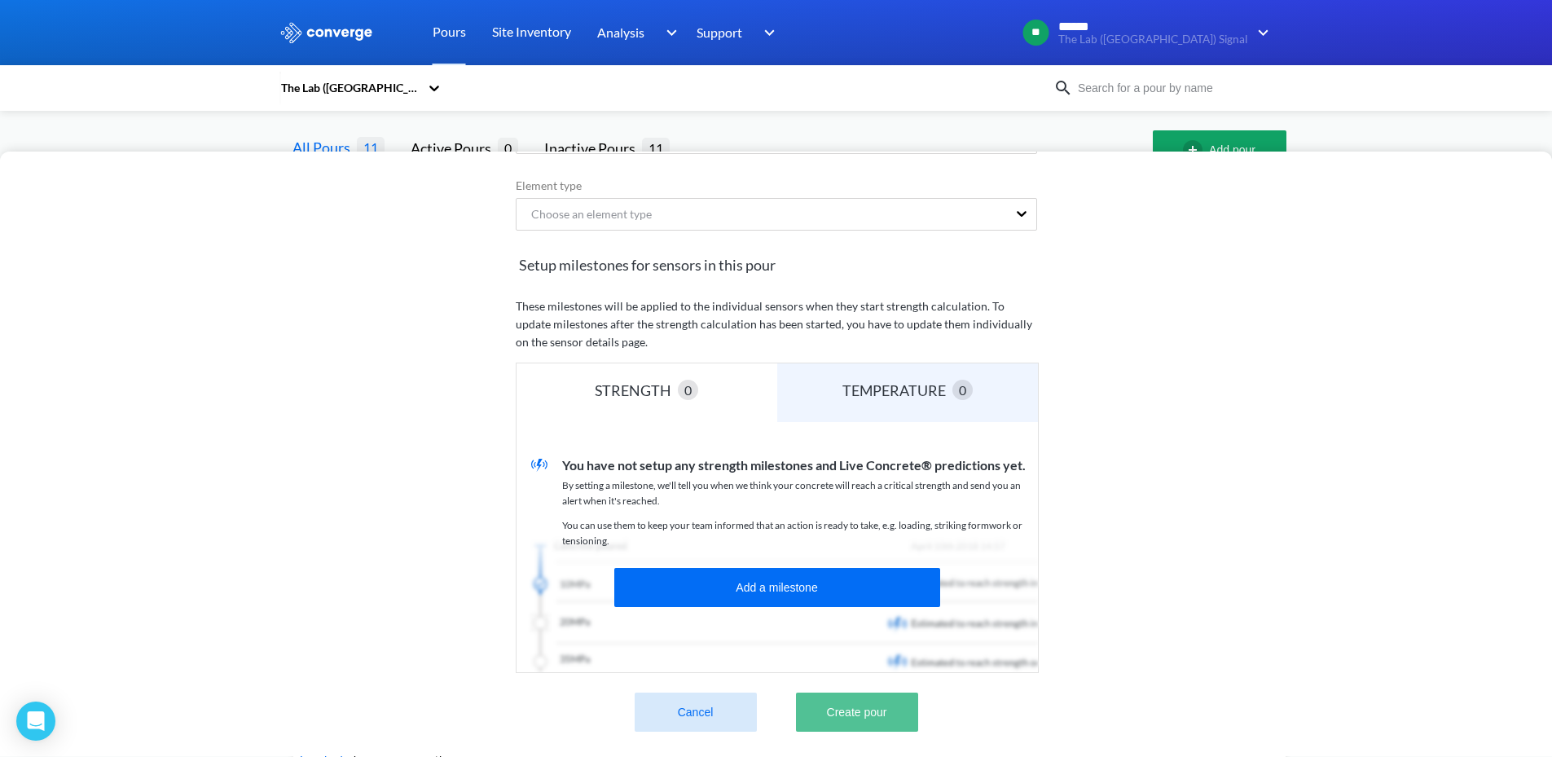
click at [889, 714] on button "Create pour" at bounding box center [857, 712] width 122 height 39
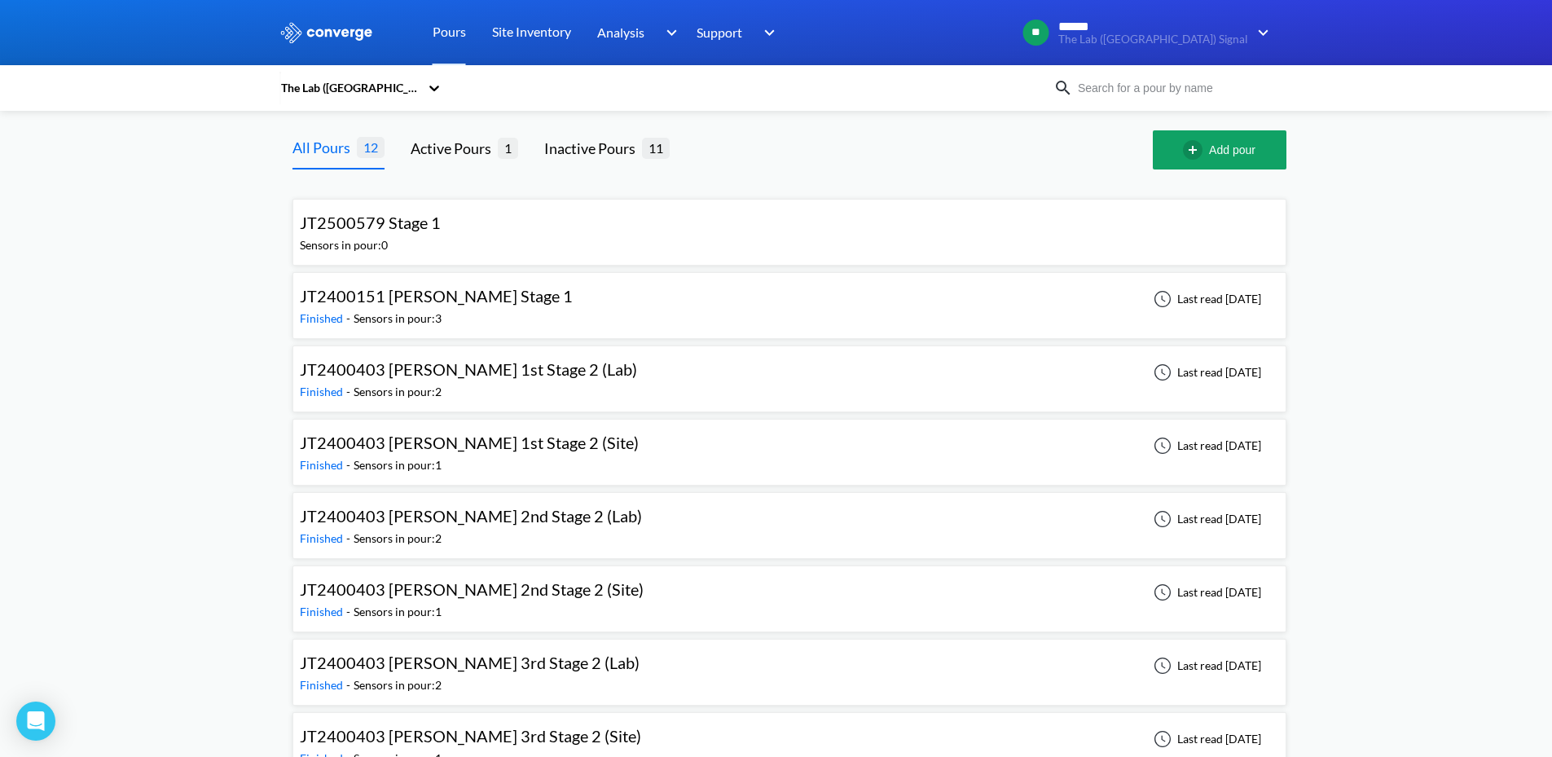
click at [509, 322] on div "JT2400151 [PERSON_NAME] Stage 1 Finished - Sensors in pour: 3 Last read [DATE]" at bounding box center [789, 305] width 979 height 52
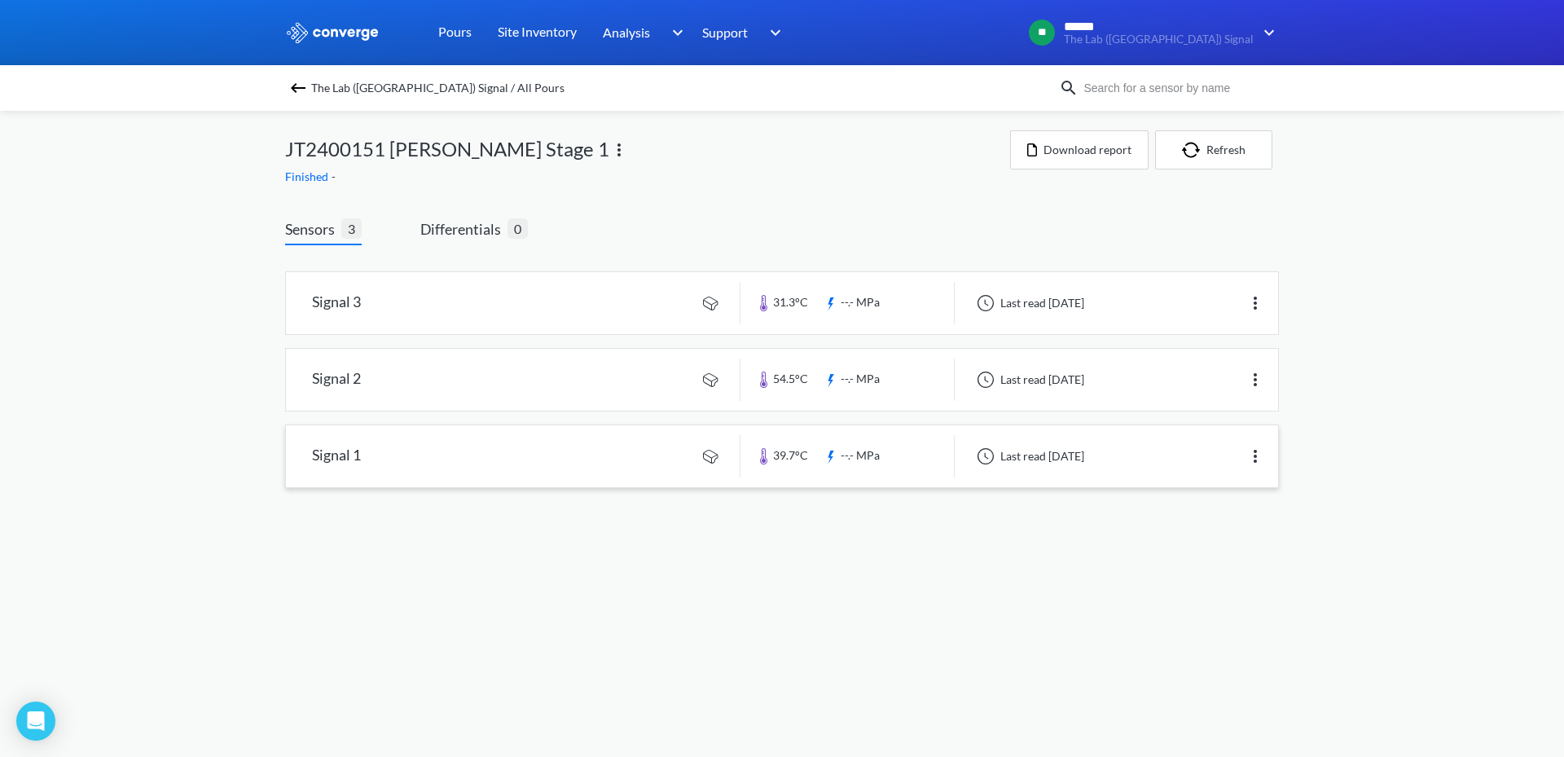
click at [411, 438] on link at bounding box center [782, 456] width 992 height 62
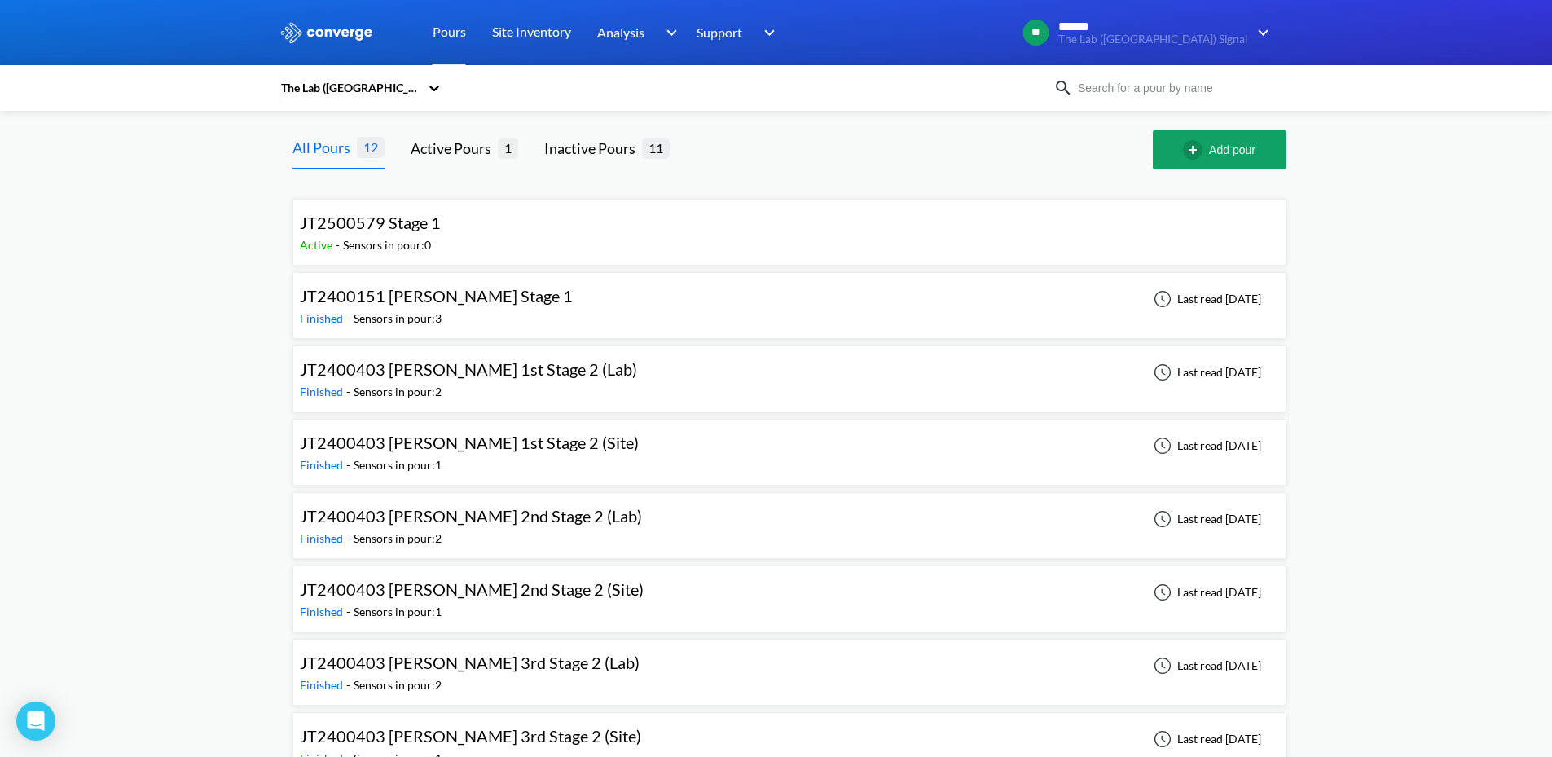
click at [802, 233] on div "JT2500579 Stage 1 Active - Sensors in pour: 0" at bounding box center [789, 232] width 979 height 52
